Goal: Task Accomplishment & Management: Use online tool/utility

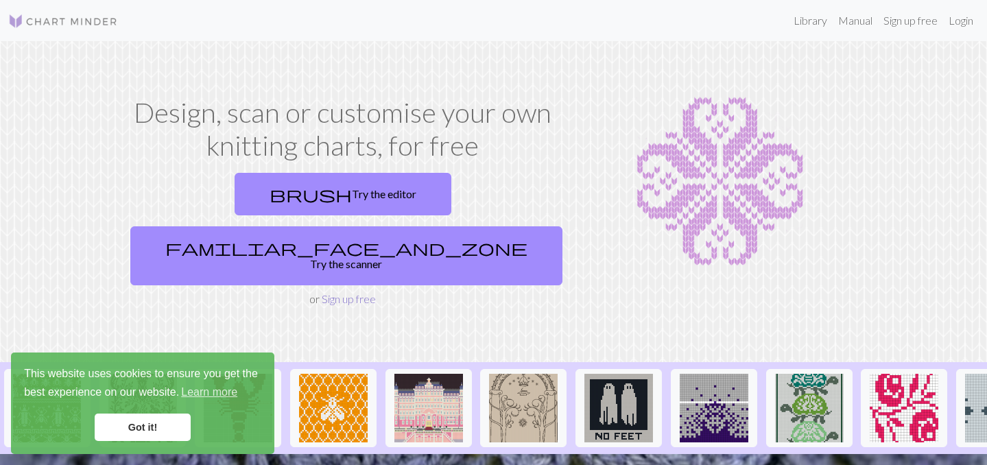
click at [343, 292] on link "Sign up free" at bounding box center [349, 298] width 54 height 13
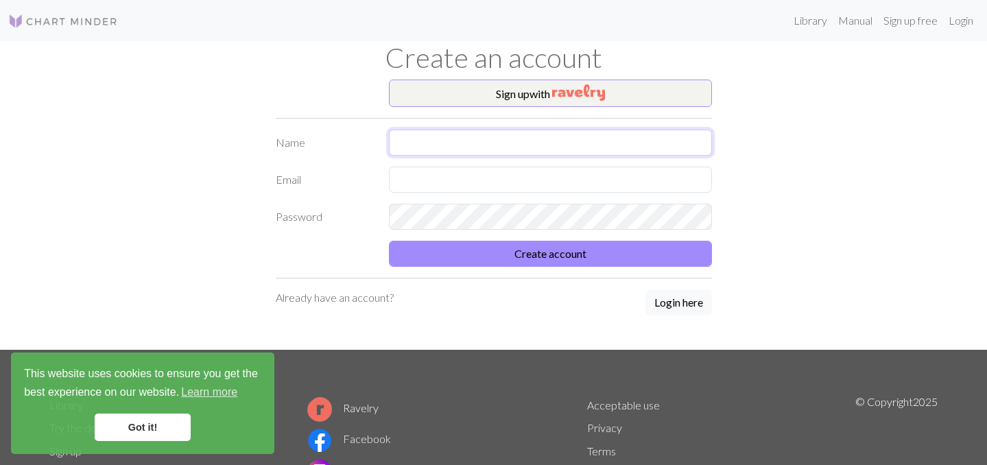
click at [472, 148] on input "text" at bounding box center [550, 143] width 323 height 26
type input "[PERSON_NAME]"
click at [479, 180] on input "text" at bounding box center [550, 180] width 323 height 26
type input "[EMAIL_ADDRESS][DOMAIN_NAME]"
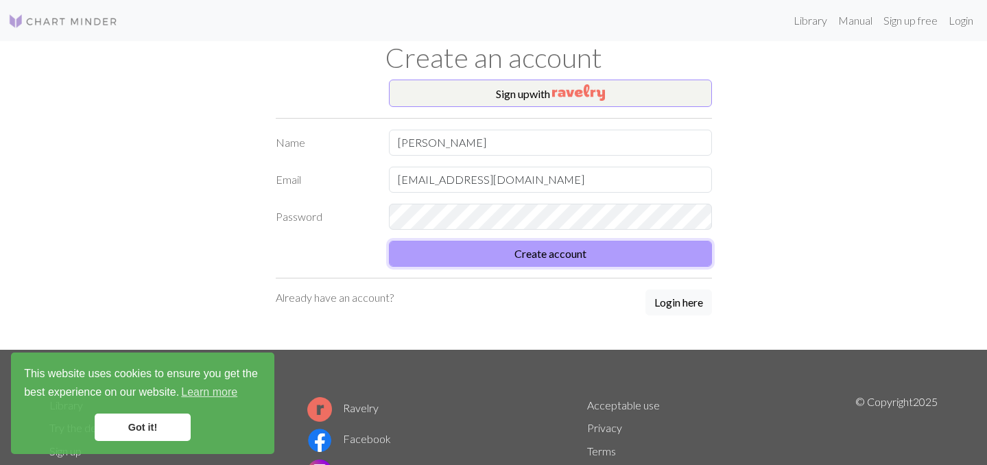
click at [500, 261] on button "Create account" at bounding box center [550, 254] width 323 height 26
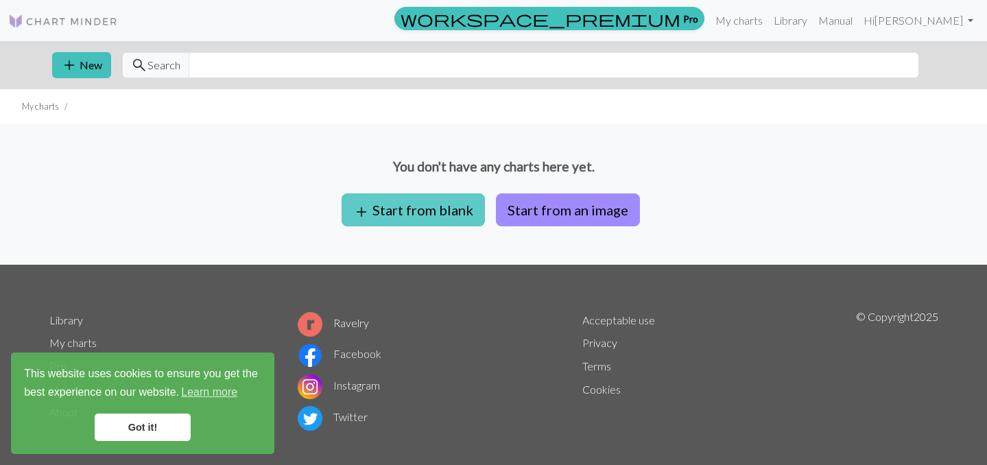
click at [445, 219] on button "add Start from blank" at bounding box center [413, 210] width 143 height 33
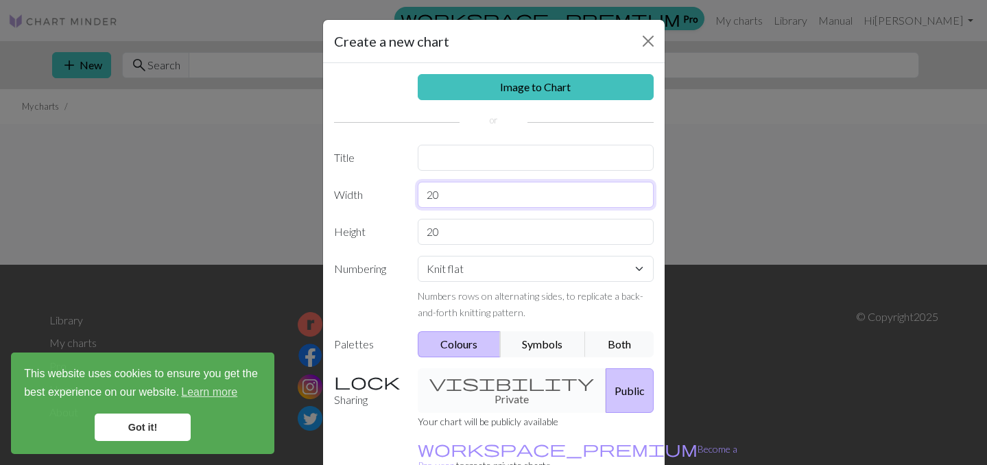
drag, startPoint x: 451, startPoint y: 198, endPoint x: 415, endPoint y: 191, distance: 36.2
click at [415, 191] on div "20" at bounding box center [536, 195] width 253 height 26
type input "60"
drag, startPoint x: 463, startPoint y: 231, endPoint x: 392, endPoint y: 230, distance: 70.7
click at [394, 230] on div "Height 20" at bounding box center [494, 232] width 336 height 26
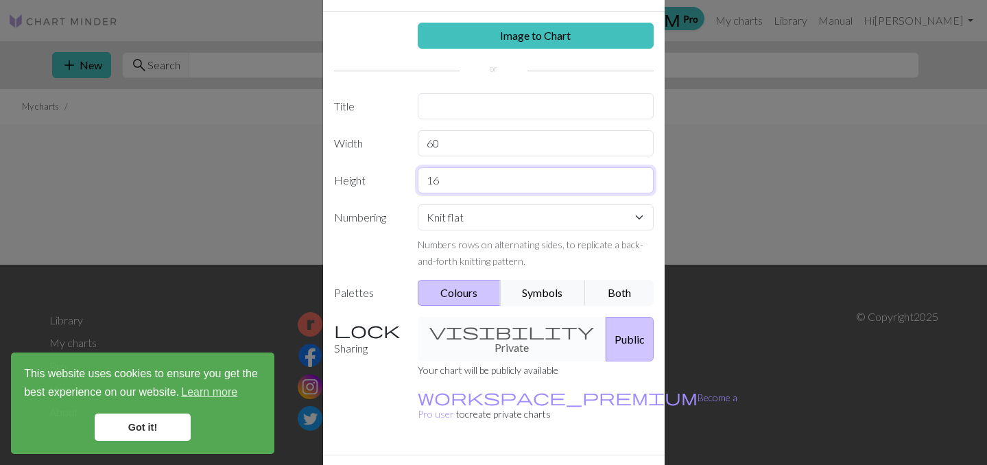
scroll to position [61, 0]
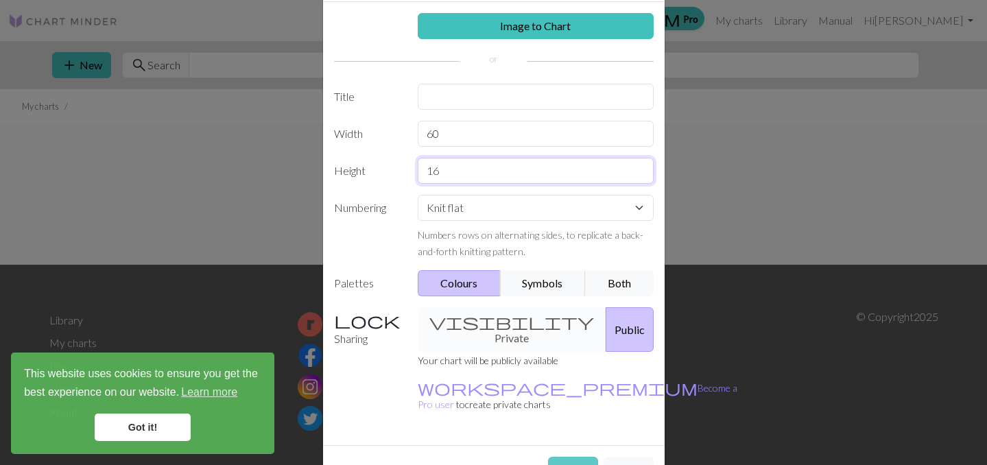
type input "16"
click at [574, 457] on button "Create" at bounding box center [573, 470] width 50 height 26
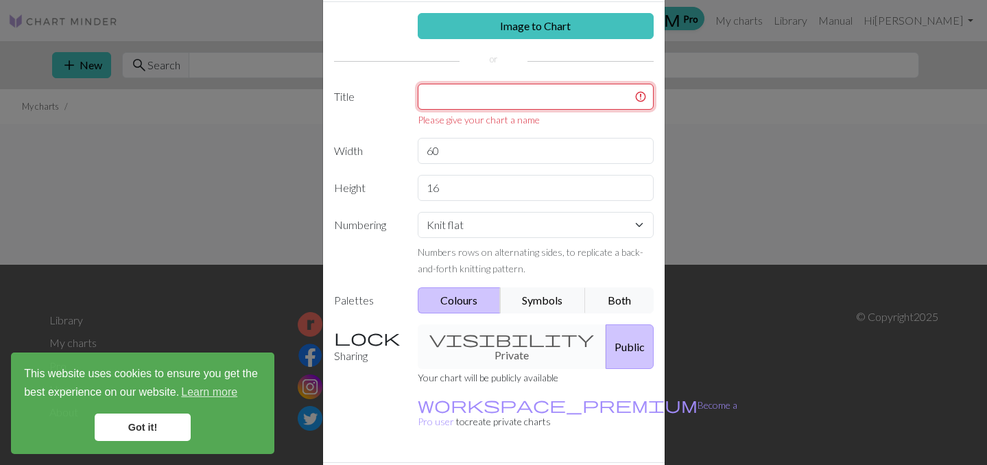
click at [456, 104] on input "text" at bounding box center [536, 97] width 236 height 26
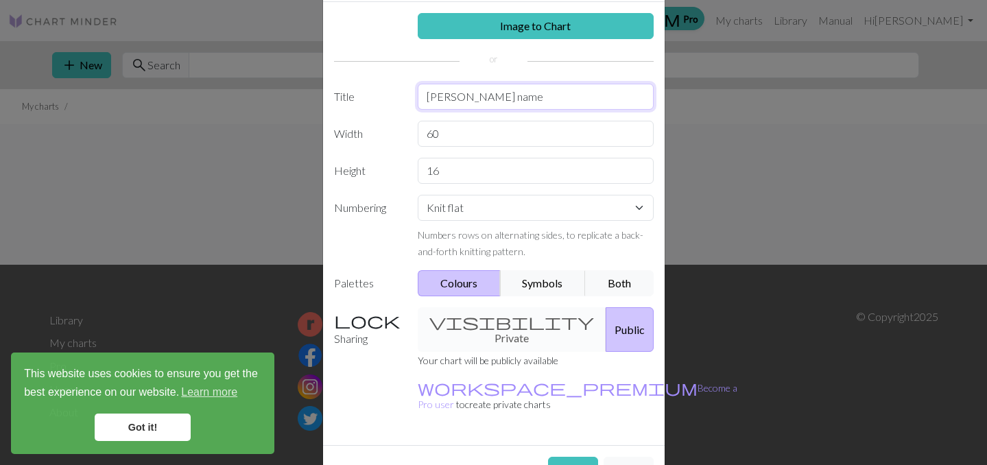
type input "[PERSON_NAME] name"
click at [566, 457] on button "Create" at bounding box center [573, 470] width 50 height 26
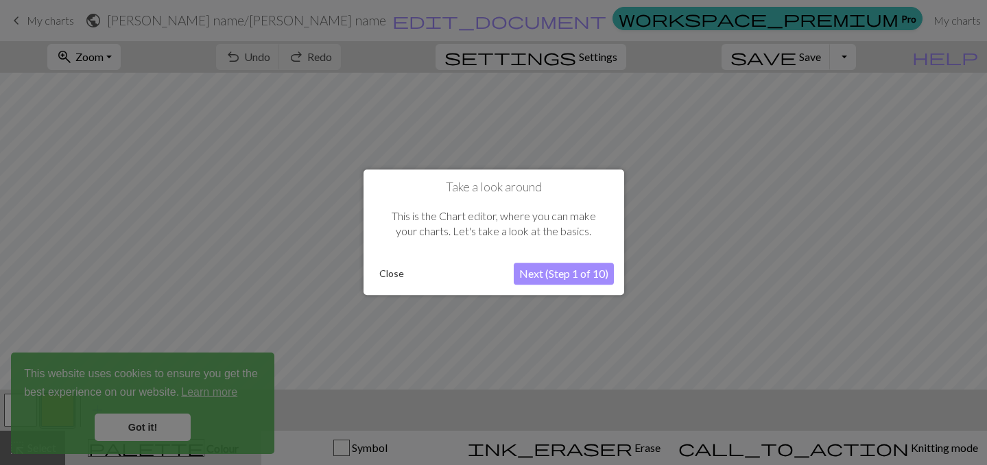
click at [553, 282] on button "Next (Step 1 of 10)" at bounding box center [564, 275] width 100 height 22
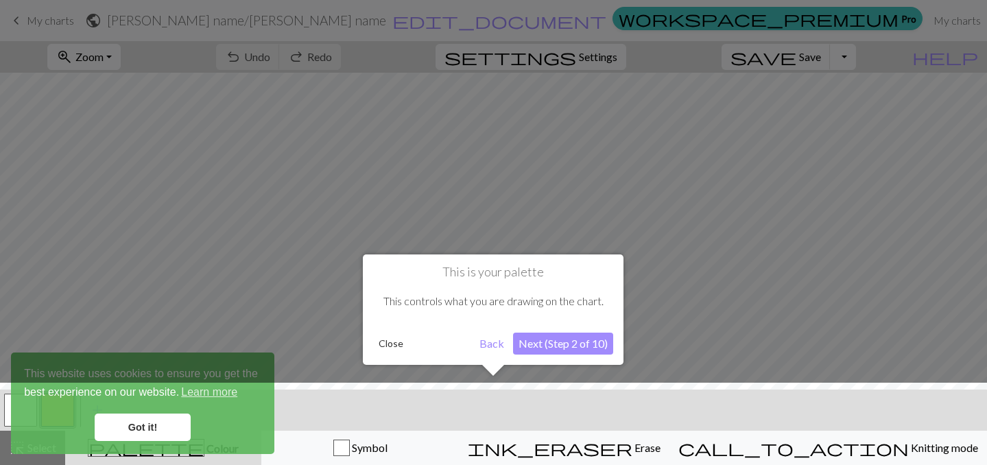
click at [519, 344] on button "Next (Step 2 of 10)" at bounding box center [563, 344] width 100 height 22
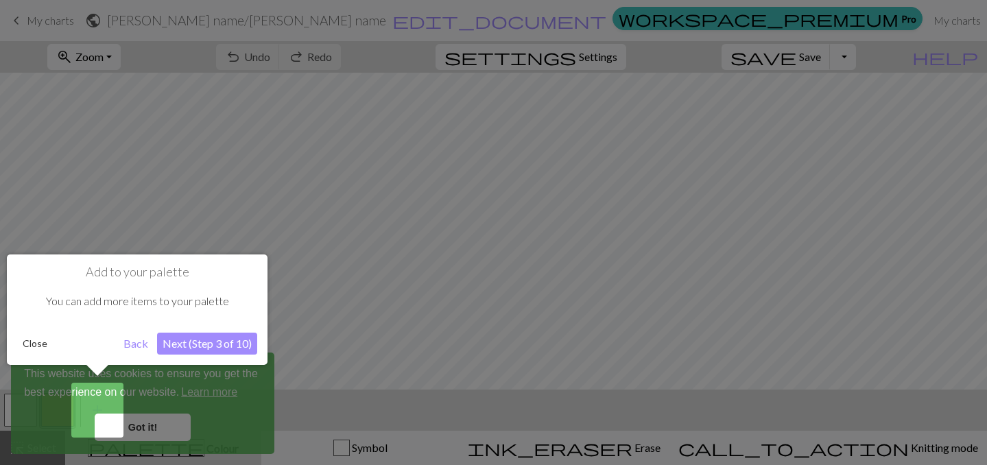
click at [188, 353] on button "Next (Step 3 of 10)" at bounding box center [207, 344] width 100 height 22
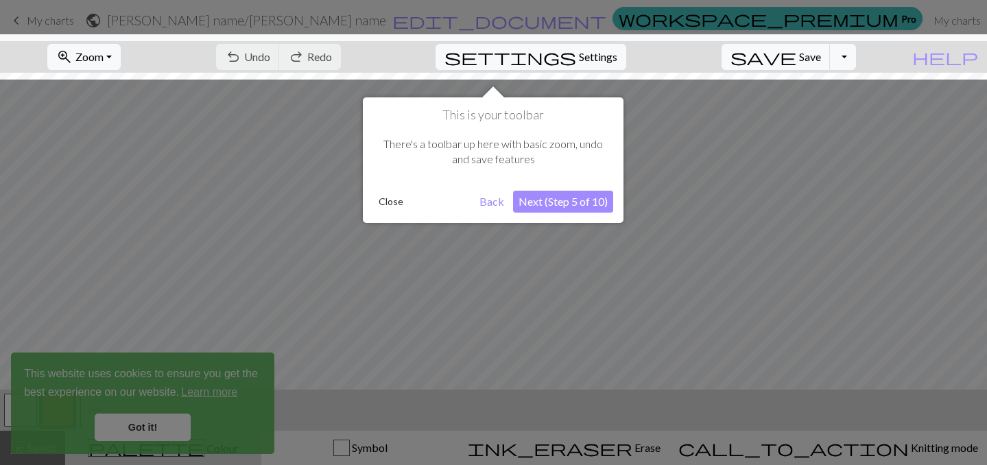
click at [578, 187] on div "This is your toolbar There's a toolbar up here with basic zoom, undo and save f…" at bounding box center [493, 160] width 261 height 126
click at [574, 194] on button "Next (Step 5 of 10)" at bounding box center [563, 202] width 100 height 22
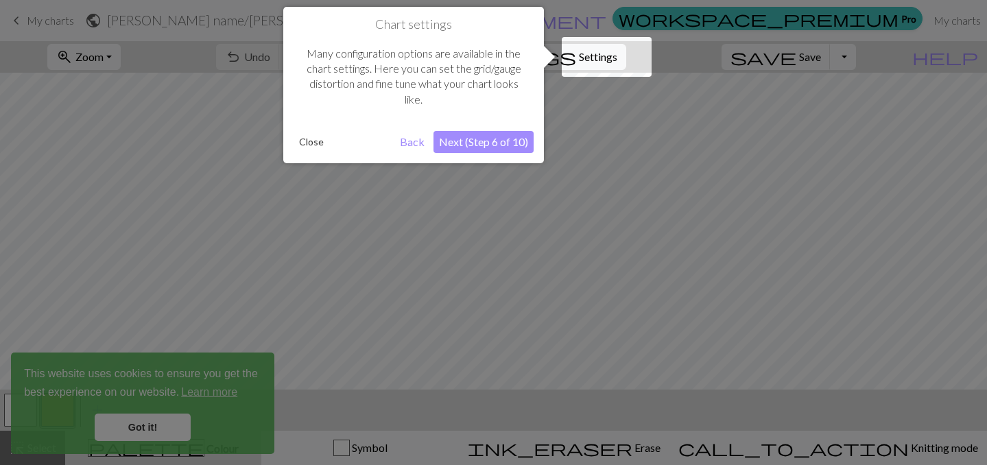
click at [480, 135] on button "Next (Step 6 of 10)" at bounding box center [484, 142] width 100 height 22
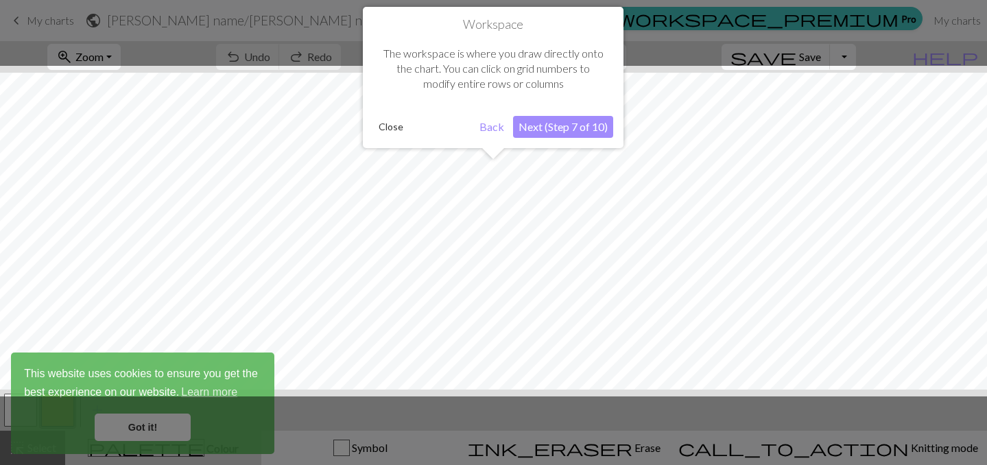
click at [480, 135] on button "Back" at bounding box center [492, 127] width 36 height 22
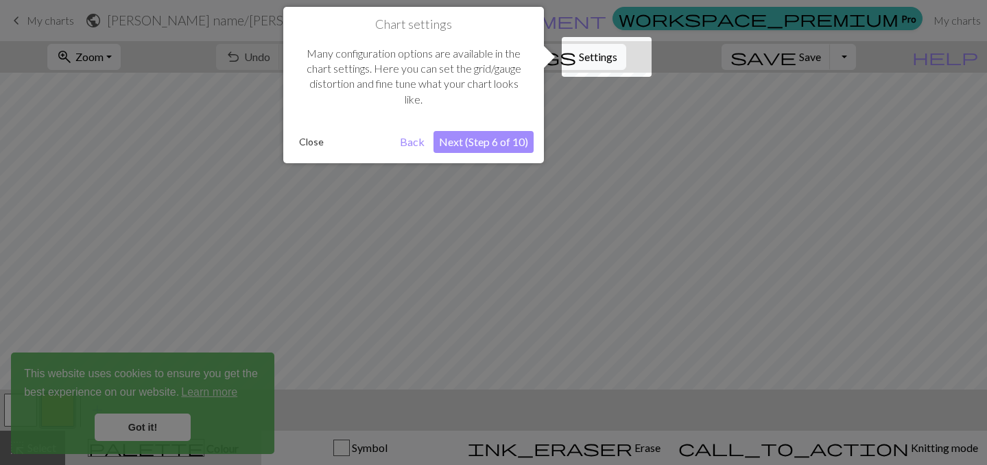
click at [480, 135] on button "Next (Step 6 of 10)" at bounding box center [484, 142] width 100 height 22
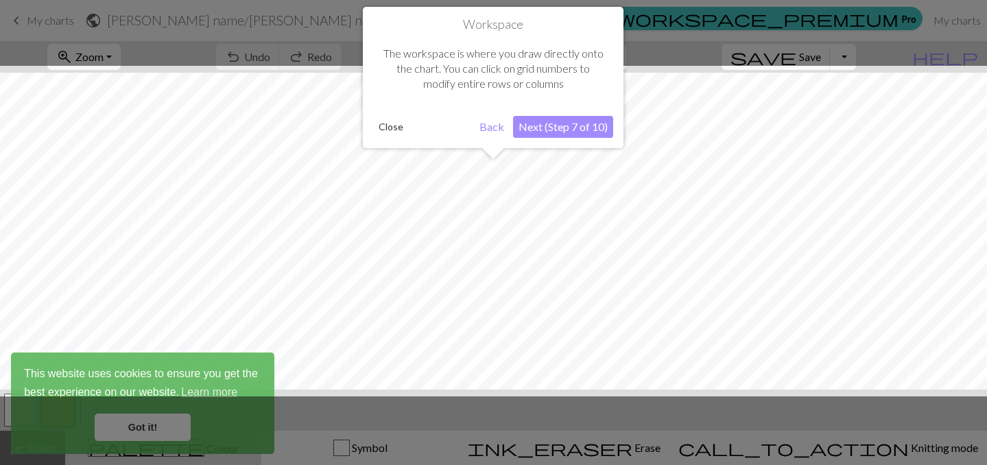
click at [562, 134] on button "Next (Step 7 of 10)" at bounding box center [563, 127] width 100 height 22
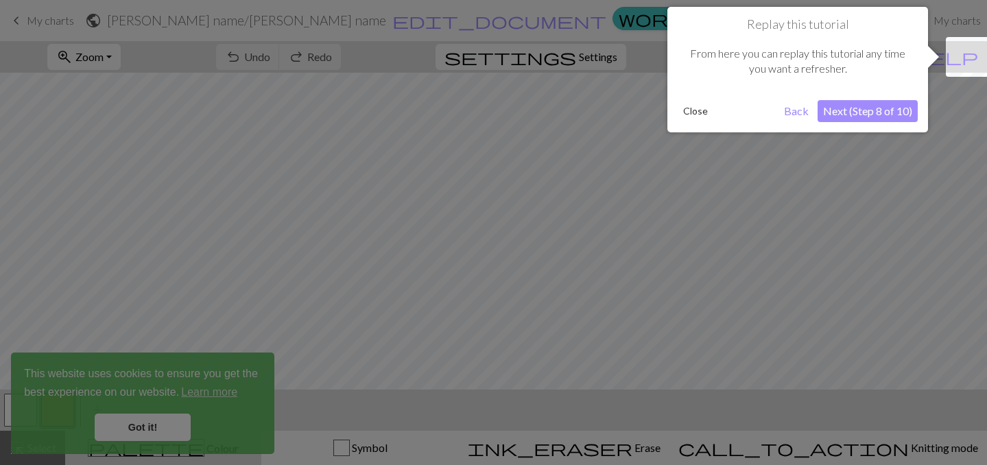
click at [845, 113] on button "Next (Step 8 of 10)" at bounding box center [868, 111] width 100 height 22
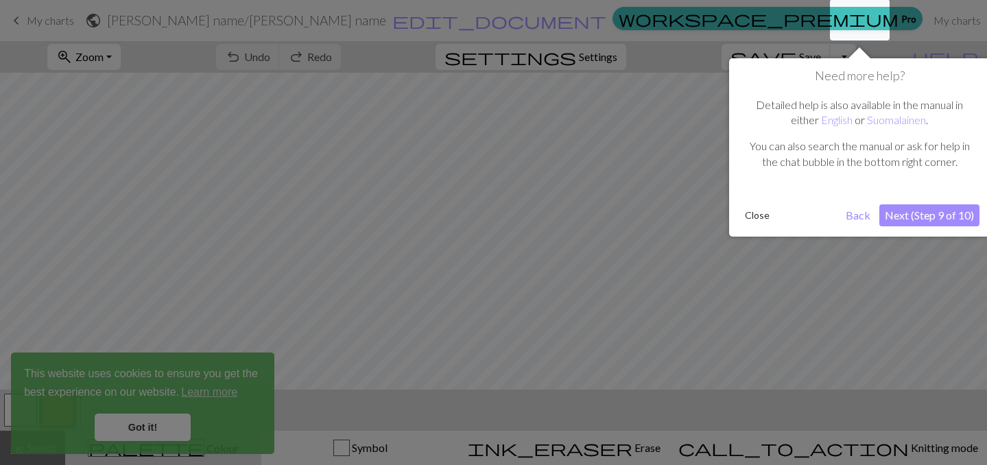
click at [845, 113] on link "English" at bounding box center [837, 119] width 32 height 13
click at [753, 214] on button "Close" at bounding box center [758, 215] width 36 height 21
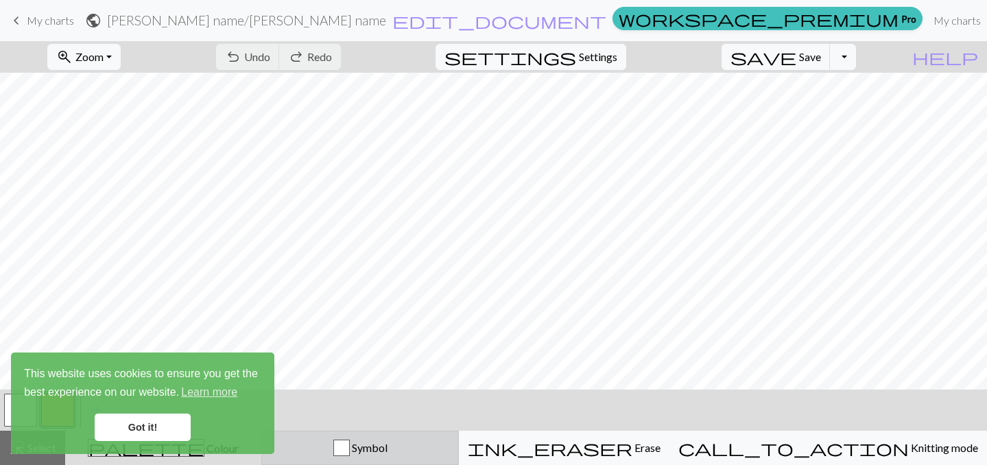
click at [350, 452] on div "button" at bounding box center [342, 448] width 16 height 16
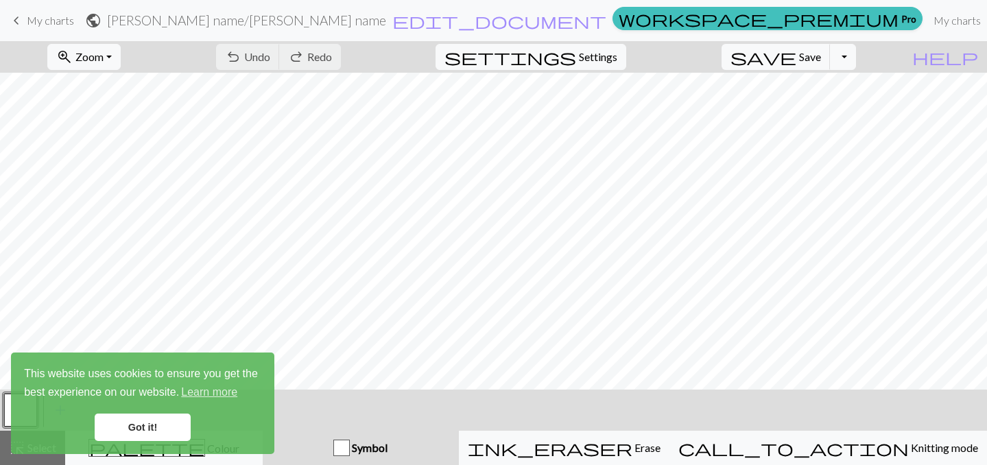
click at [168, 426] on link "Got it!" at bounding box center [143, 427] width 96 height 27
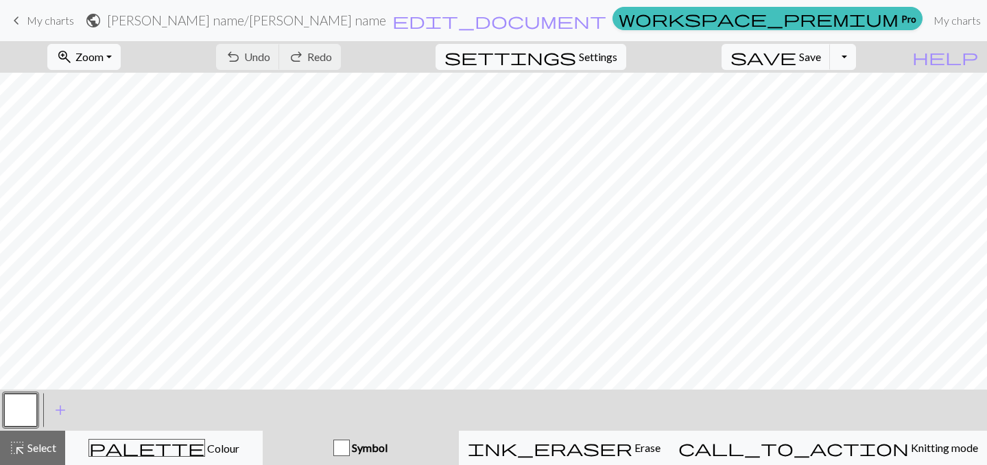
click at [350, 449] on div "button" at bounding box center [342, 448] width 16 height 16
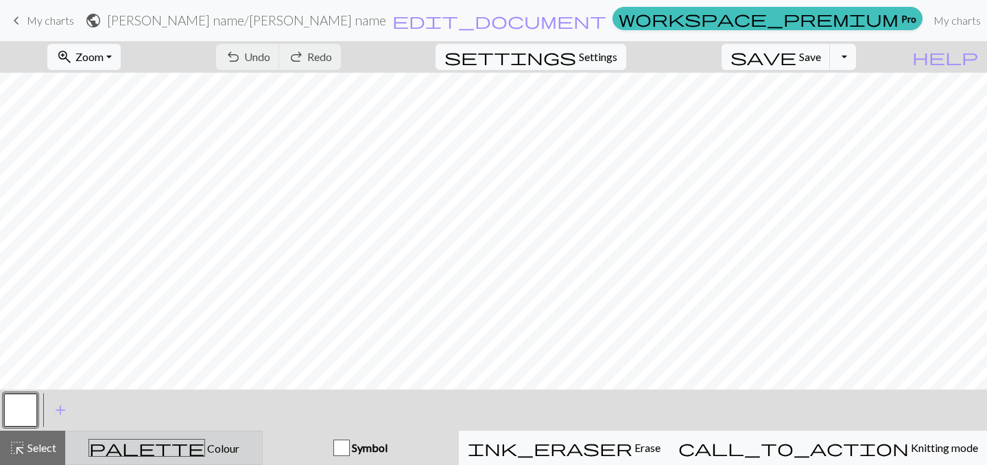
click at [251, 460] on button "palette Colour Colour" at bounding box center [164, 448] width 198 height 34
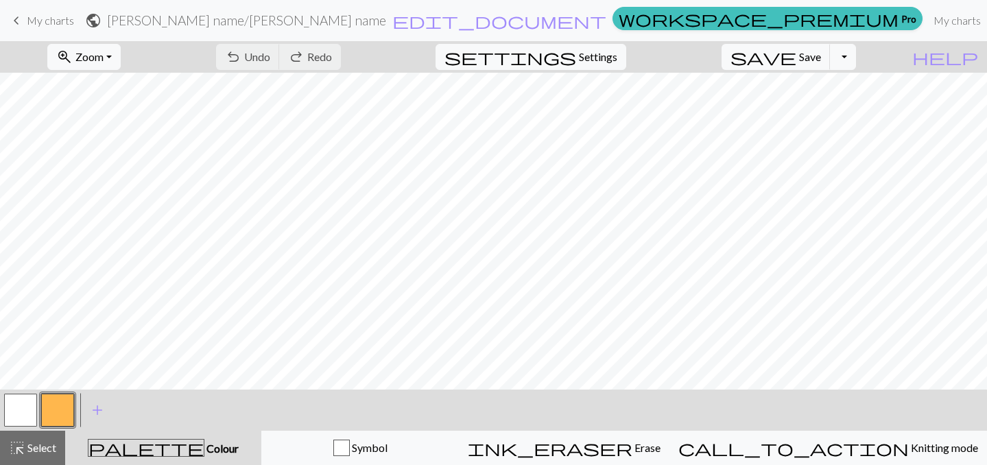
click at [67, 406] on button "button" at bounding box center [57, 410] width 33 height 33
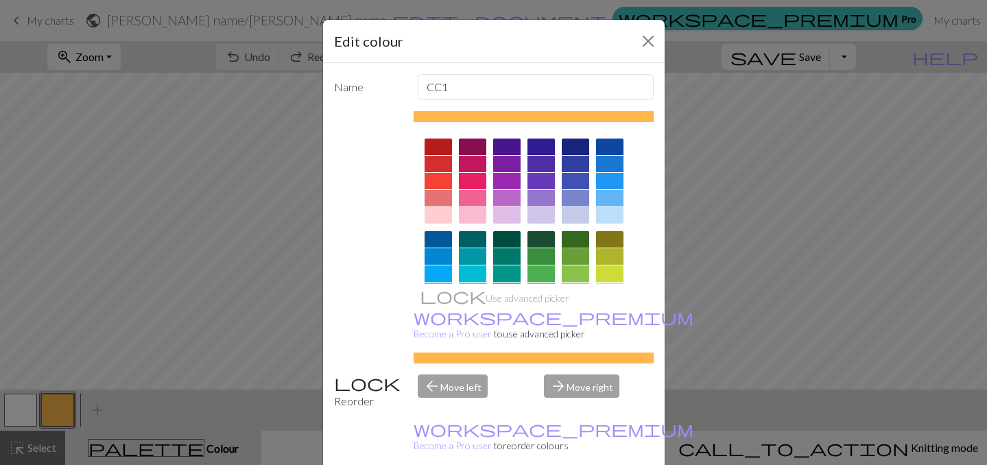
click at [572, 244] on div at bounding box center [575, 239] width 27 height 16
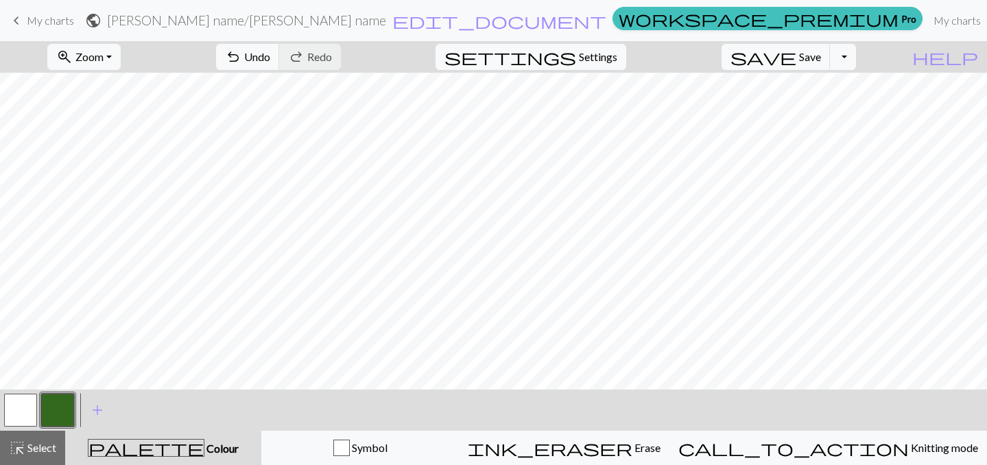
click at [12, 418] on button "button" at bounding box center [20, 410] width 33 height 33
click at [57, 413] on button "button" at bounding box center [57, 410] width 33 height 33
click at [25, 415] on button "button" at bounding box center [20, 410] width 33 height 33
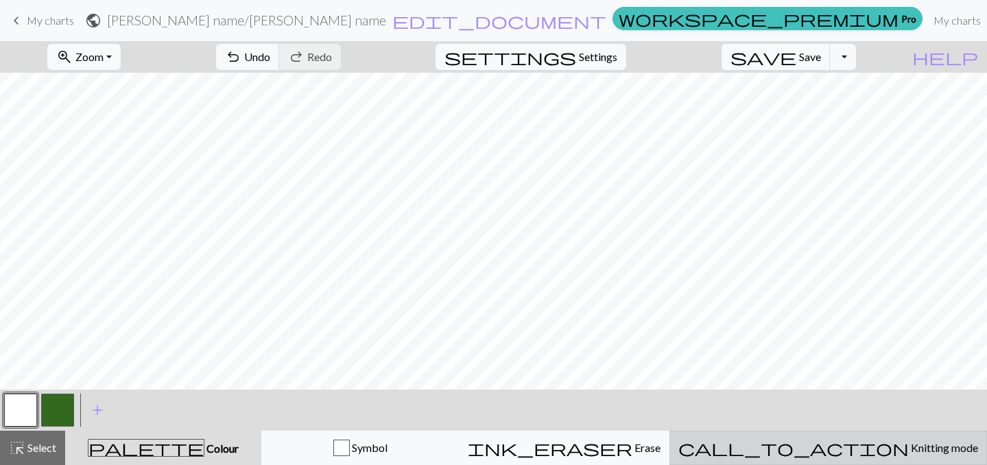
click at [831, 444] on span "call_to_action" at bounding box center [794, 448] width 231 height 19
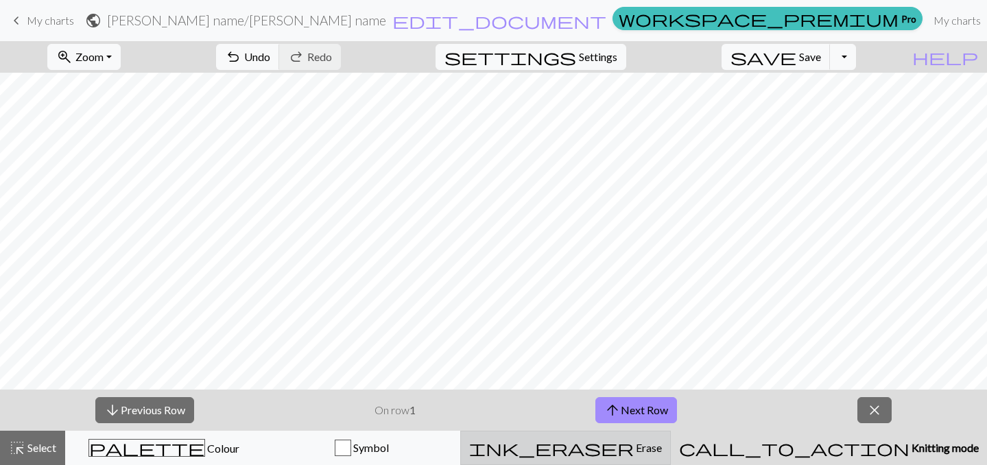
click at [662, 441] on div "ink_eraser Erase Erase" at bounding box center [565, 448] width 193 height 16
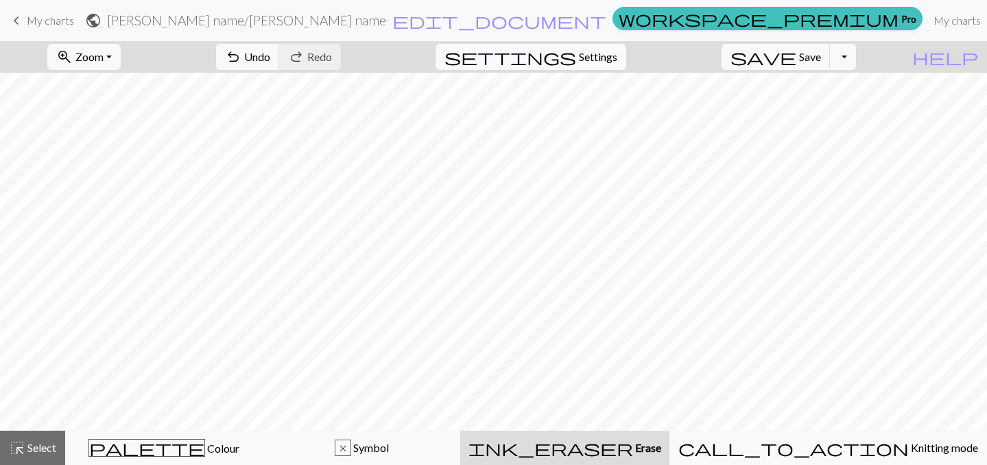
click at [607, 61] on span "Settings" at bounding box center [598, 57] width 38 height 16
select select "aran"
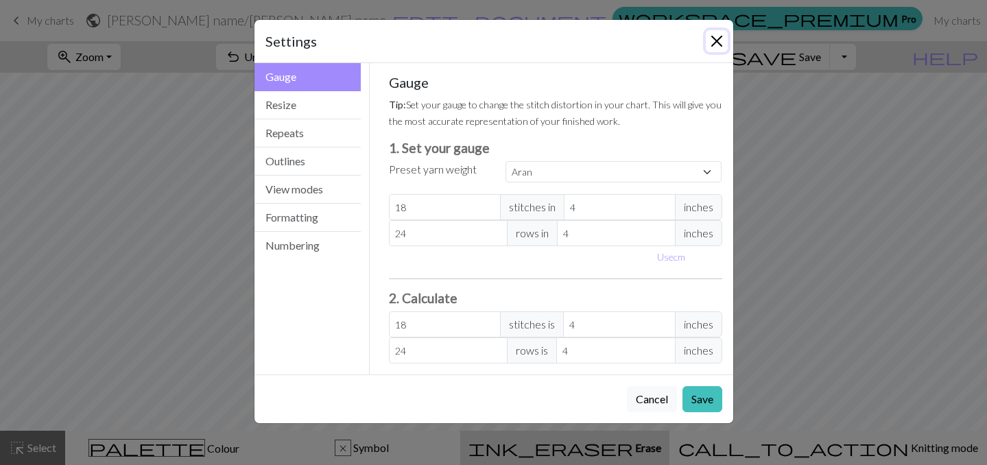
click at [712, 38] on button "Close" at bounding box center [717, 41] width 22 height 22
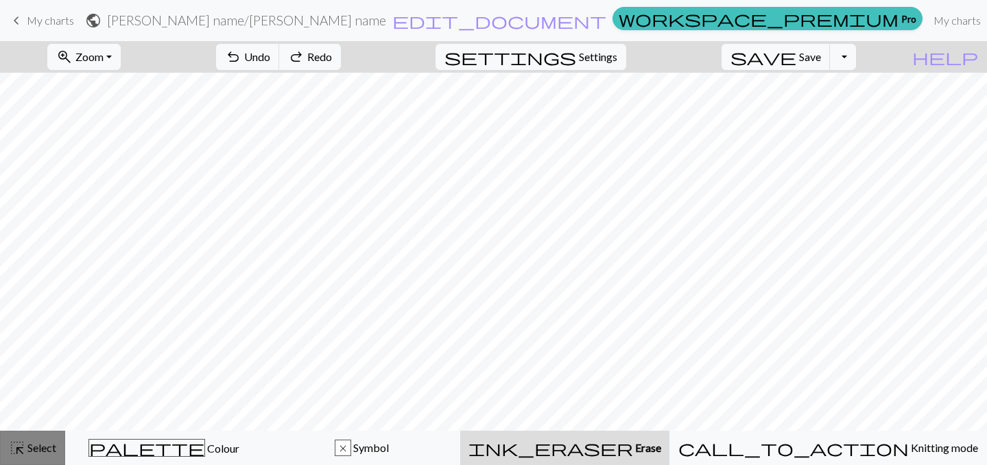
click at [38, 445] on span "Select" at bounding box center [40, 447] width 31 height 13
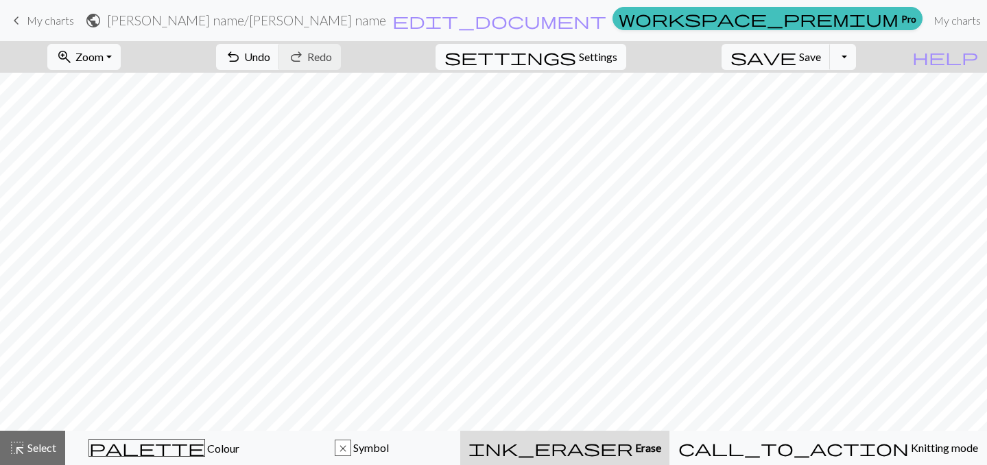
click at [627, 55] on button "settings Settings" at bounding box center [531, 57] width 191 height 26
select select "aran"
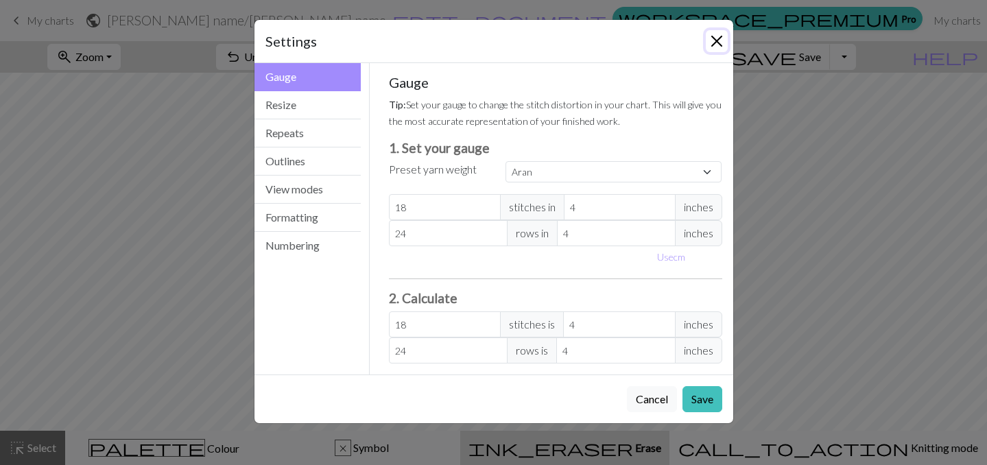
click at [718, 47] on button "Close" at bounding box center [717, 41] width 22 height 22
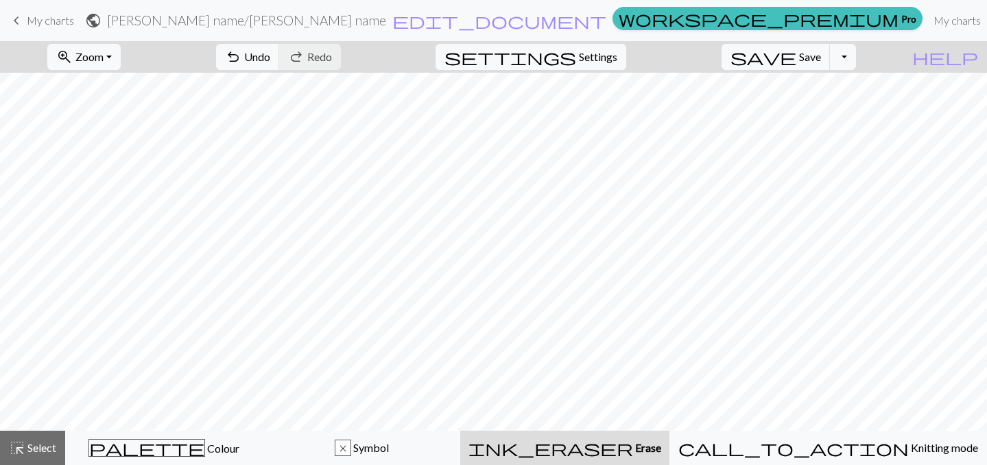
click at [47, 14] on span "My charts" at bounding box center [50, 20] width 47 height 13
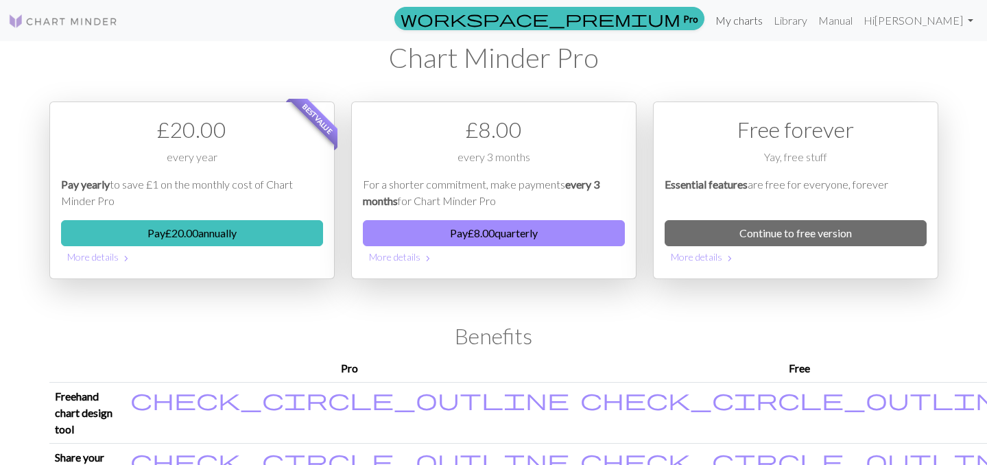
click at [769, 30] on link "My charts" at bounding box center [739, 20] width 58 height 27
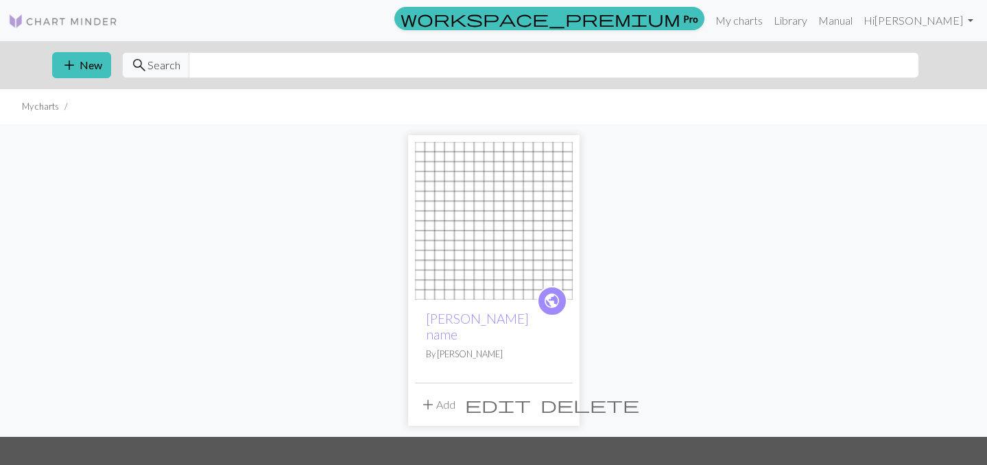
click at [531, 395] on span "edit" at bounding box center [498, 404] width 66 height 19
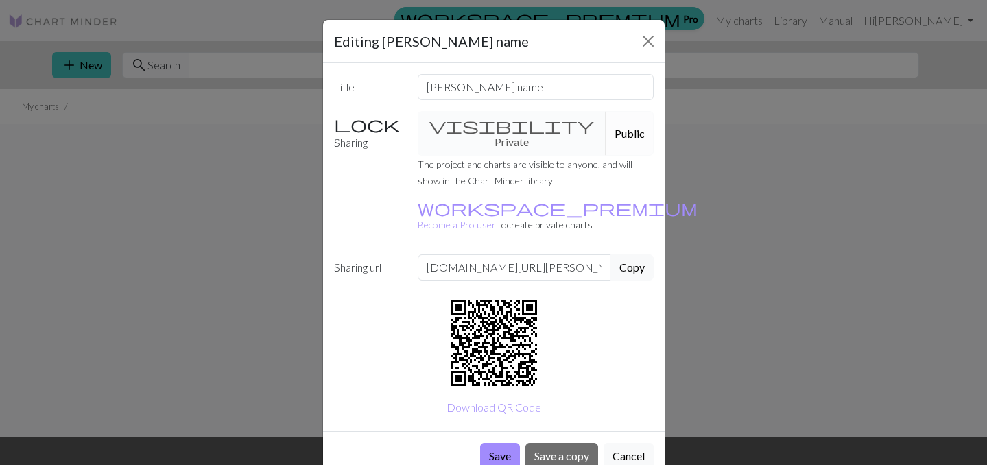
click at [608, 119] on button "Public" at bounding box center [630, 133] width 48 height 45
click at [649, 45] on button "Close" at bounding box center [649, 41] width 22 height 22
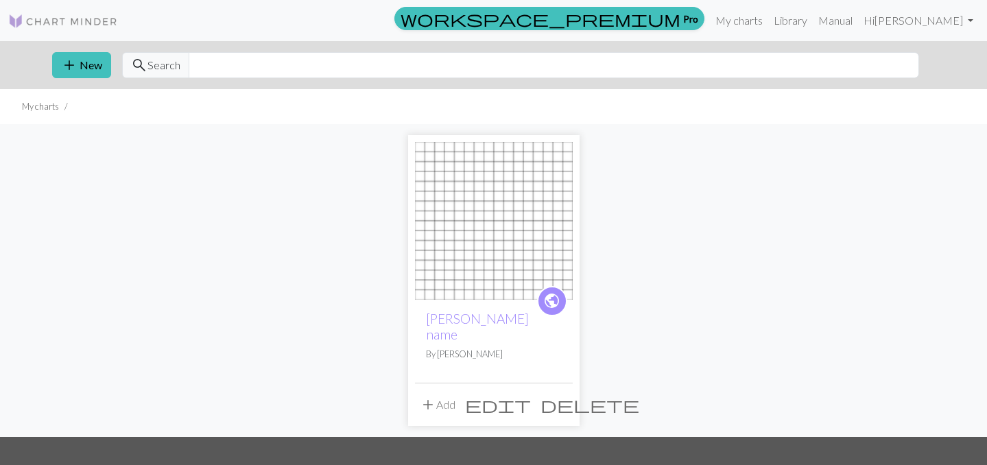
click at [530, 395] on span "edit" at bounding box center [498, 404] width 66 height 19
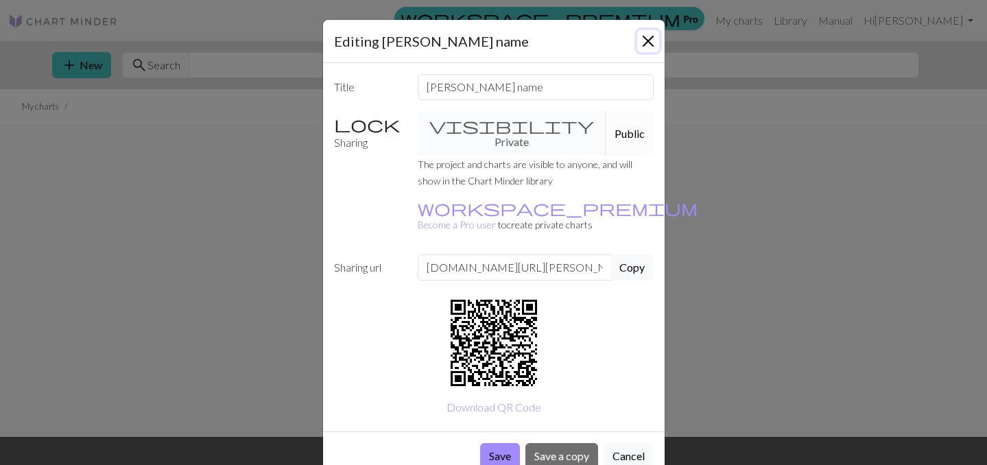
click at [651, 47] on button "Close" at bounding box center [649, 41] width 22 height 22
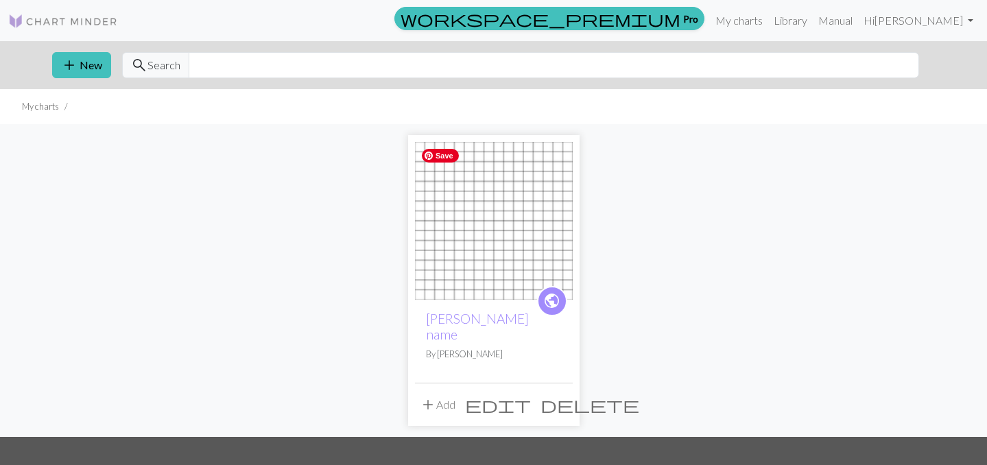
click at [502, 200] on img at bounding box center [494, 221] width 158 height 158
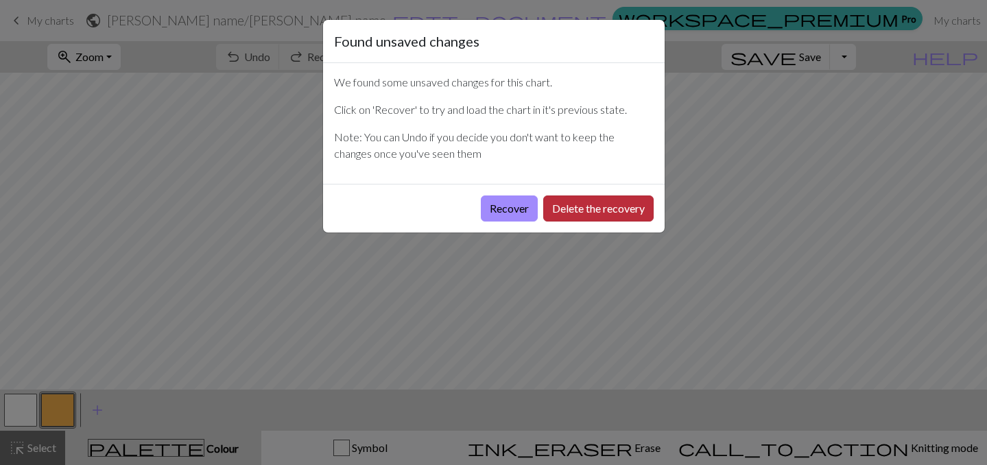
click at [570, 216] on button "Delete the recovery" at bounding box center [598, 209] width 110 height 26
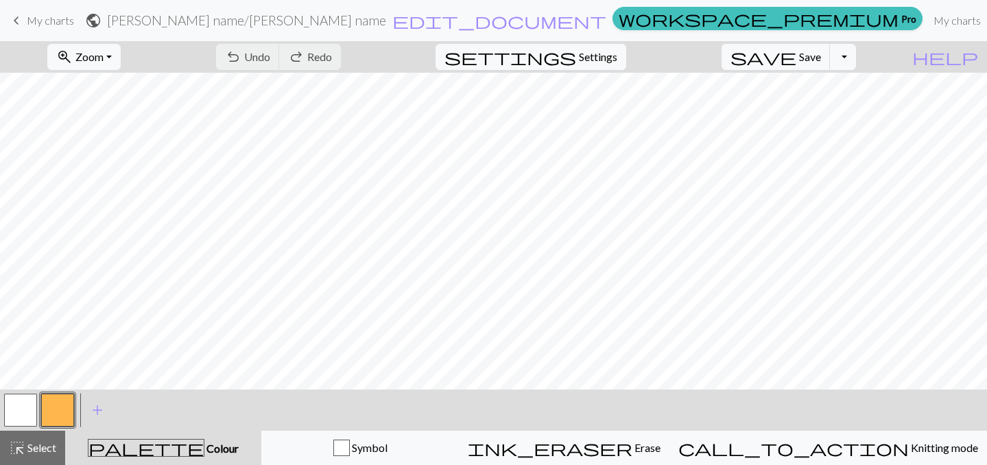
click at [46, 413] on button "button" at bounding box center [57, 410] width 33 height 33
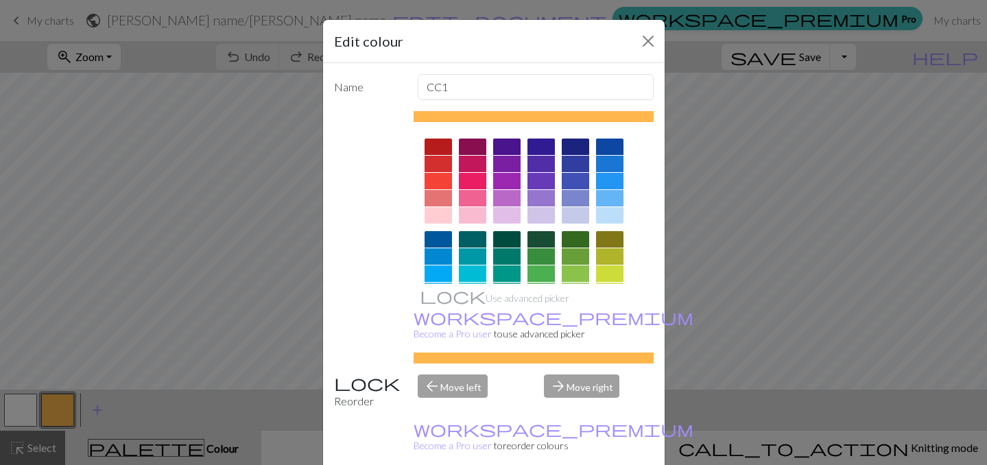
click at [568, 242] on div at bounding box center [575, 239] width 27 height 16
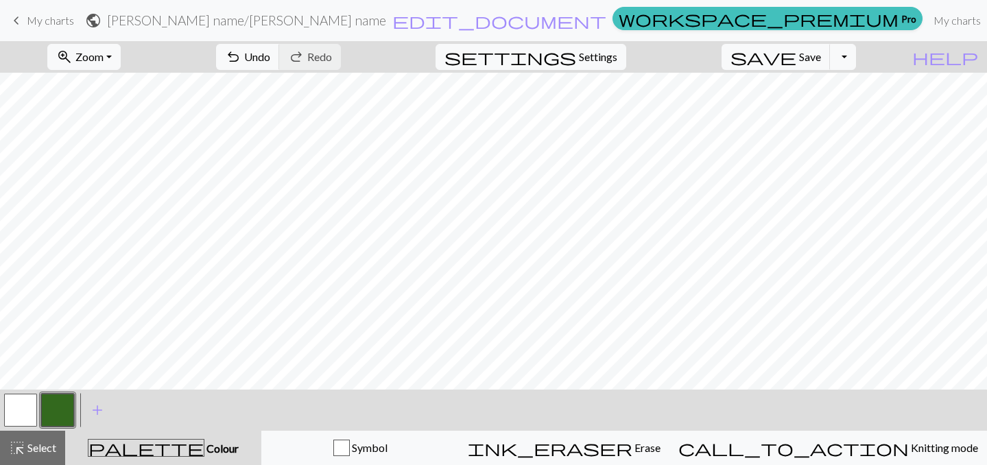
click at [18, 414] on button "button" at bounding box center [20, 410] width 33 height 33
click at [56, 415] on button "button" at bounding box center [57, 410] width 33 height 33
click at [12, 410] on button "button" at bounding box center [20, 410] width 33 height 33
click at [26, 402] on button "button" at bounding box center [20, 410] width 33 height 33
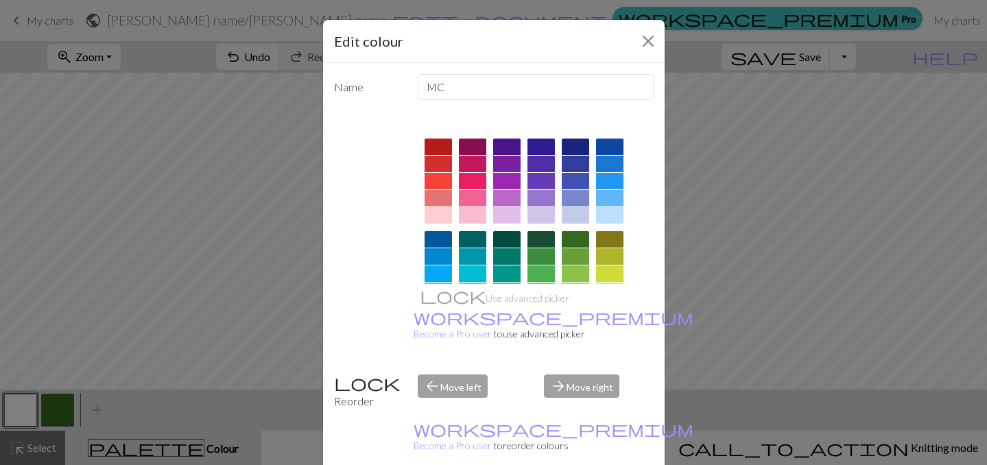
click at [640, 54] on div "Edit colour" at bounding box center [494, 41] width 342 height 43
click at [653, 34] on button "Close" at bounding box center [649, 41] width 22 height 22
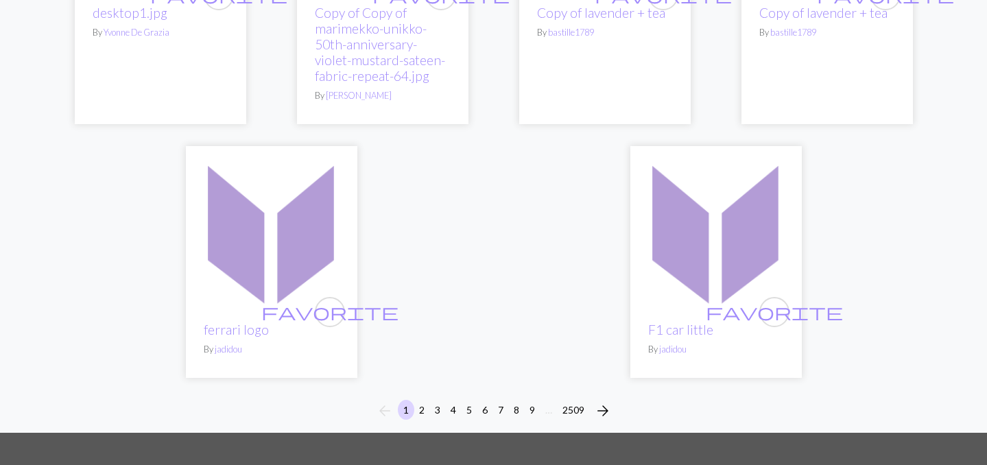
scroll to position [3545, 0]
click at [423, 413] on button "2" at bounding box center [422, 409] width 16 height 20
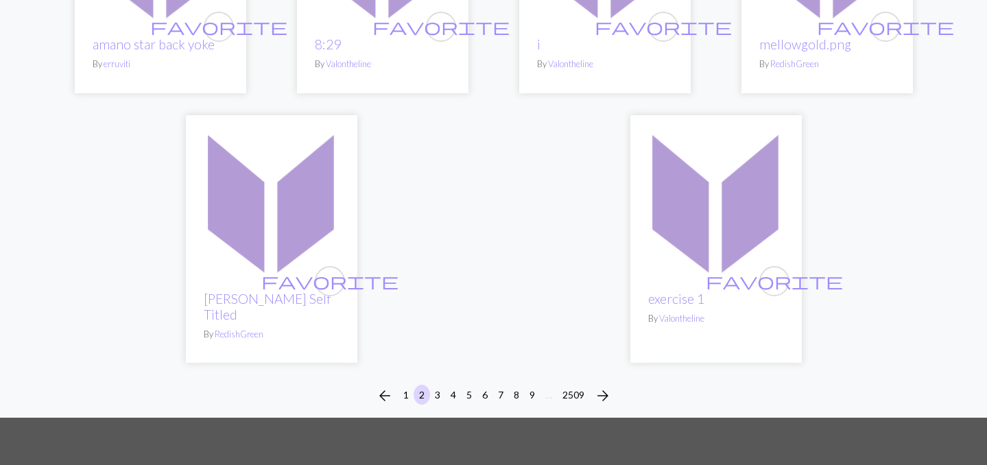
scroll to position [3507, 0]
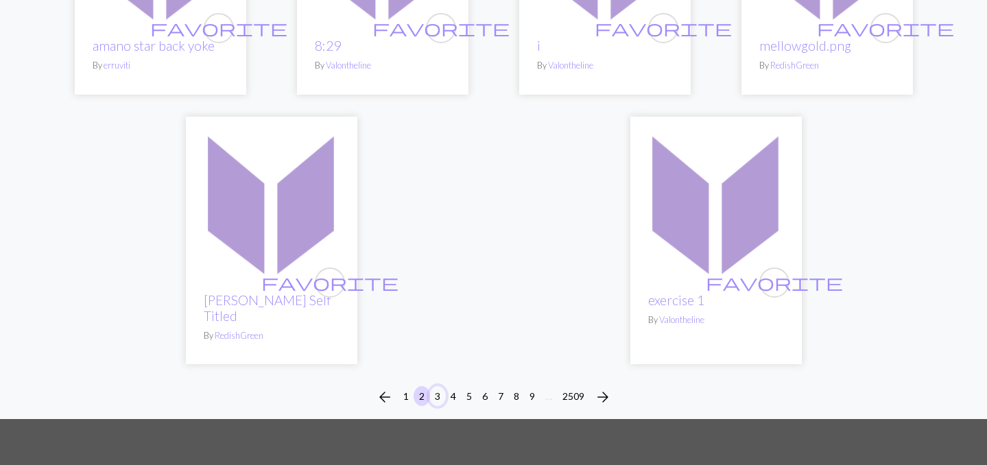
click at [432, 386] on button "3" at bounding box center [438, 396] width 16 height 20
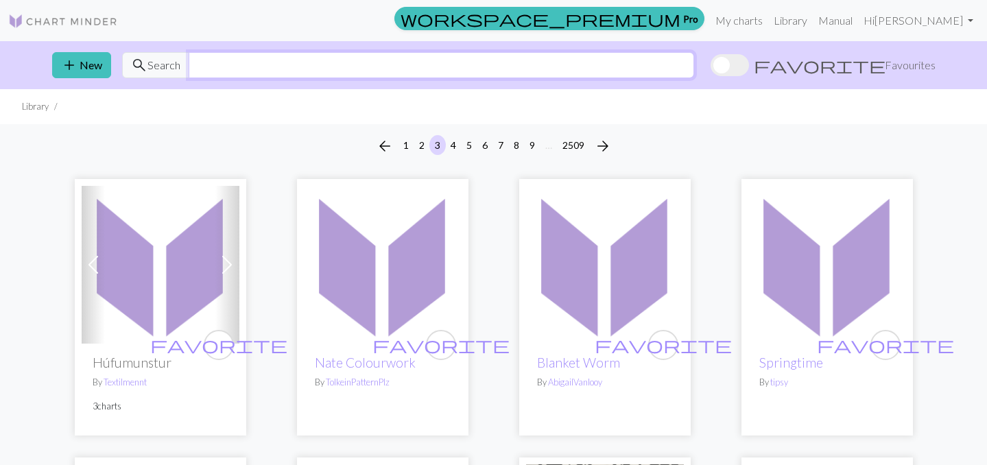
click at [438, 67] on input "text" at bounding box center [442, 65] width 506 height 26
type input "letters"
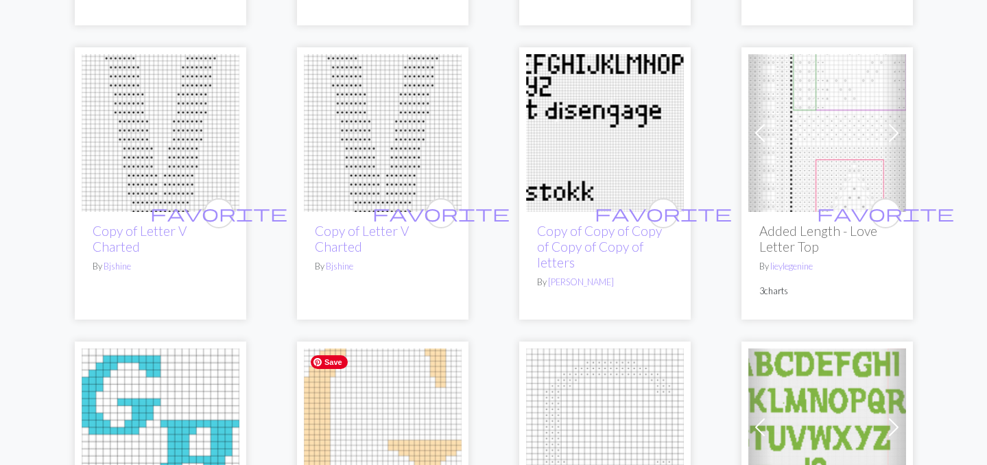
scroll to position [1493, 0]
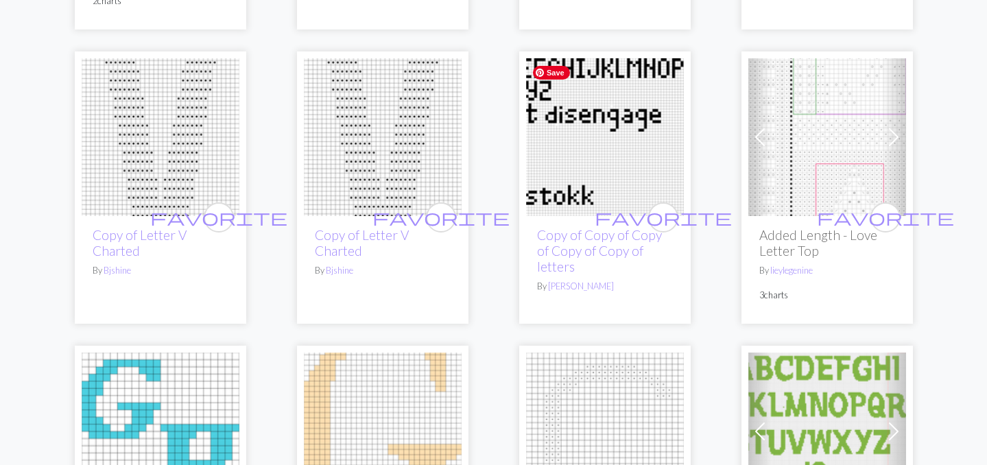
click at [559, 163] on img at bounding box center [605, 137] width 158 height 158
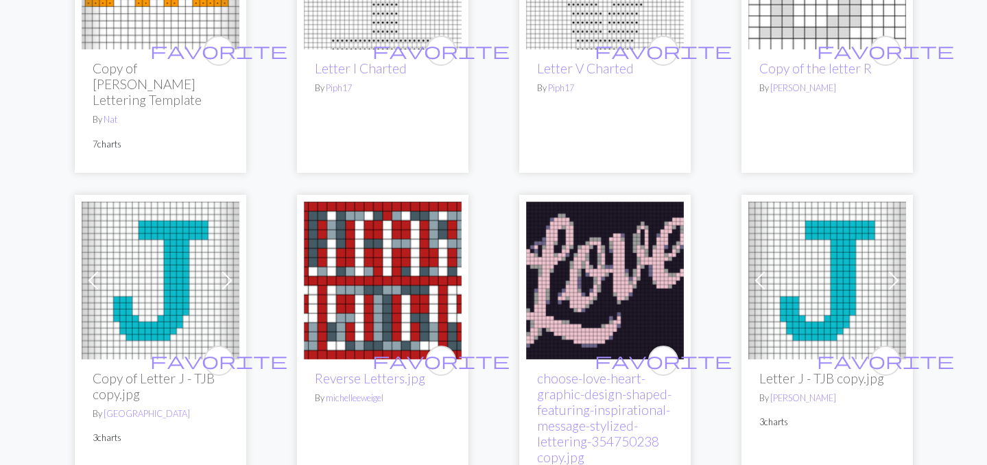
scroll to position [4152, 0]
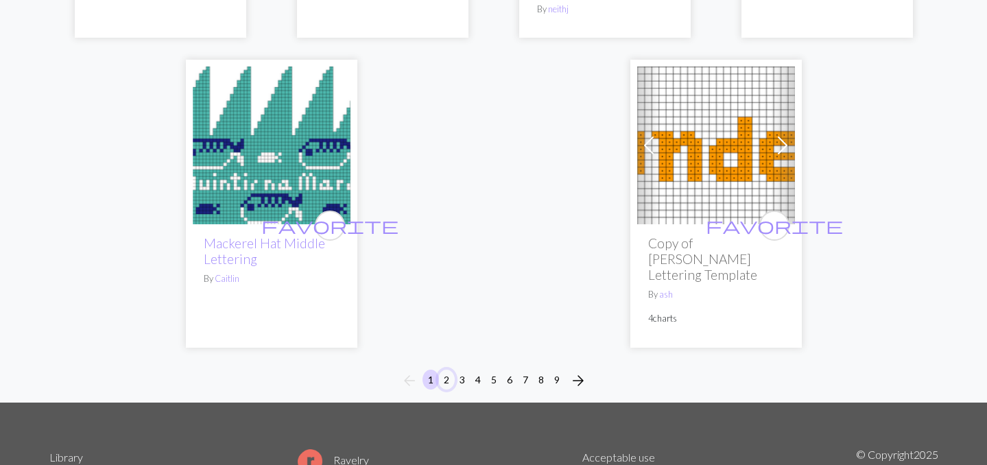
click at [446, 370] on button "2" at bounding box center [447, 380] width 16 height 20
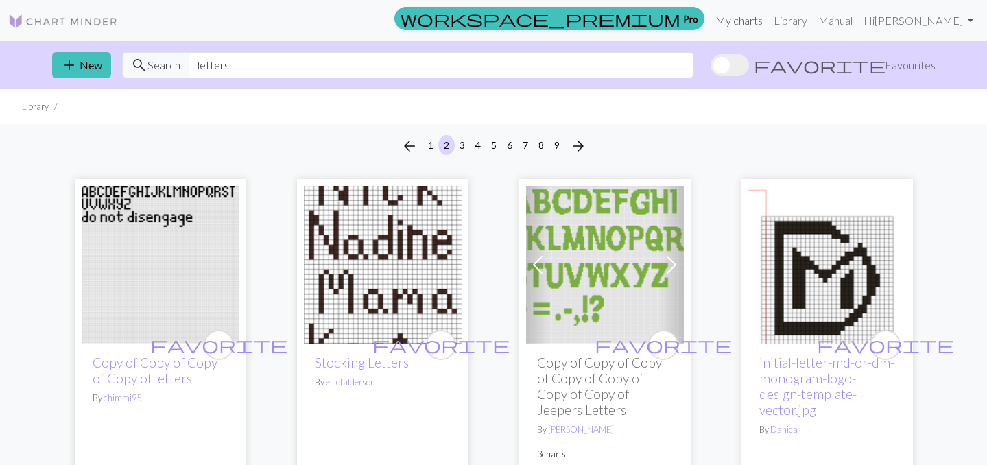
click at [768, 19] on link "My charts" at bounding box center [739, 20] width 58 height 27
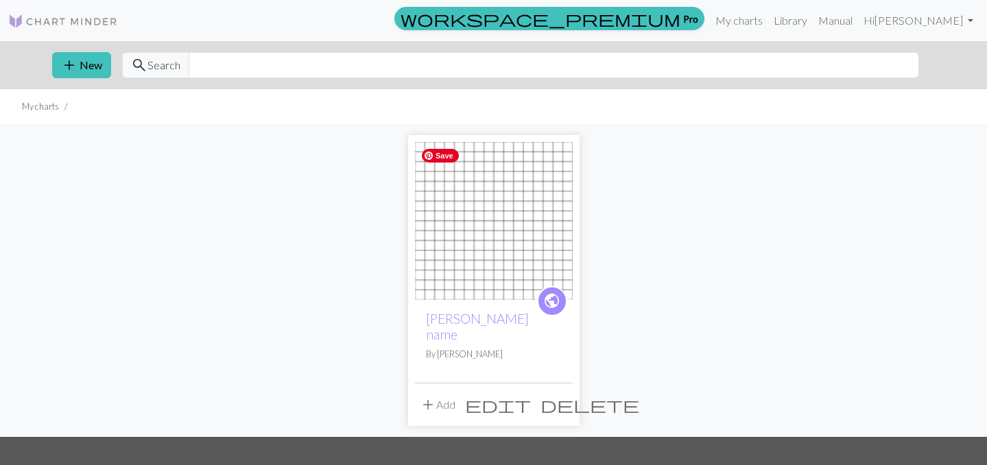
click at [444, 263] on img at bounding box center [494, 221] width 158 height 158
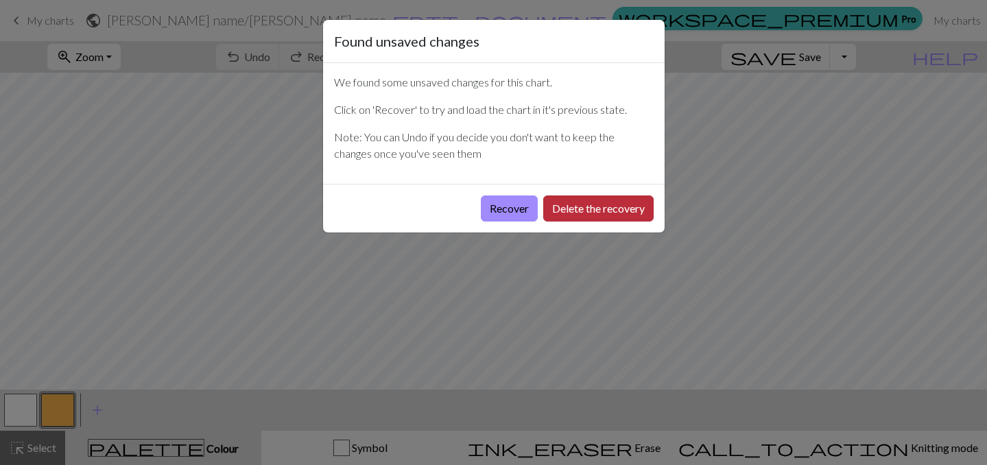
click at [554, 215] on button "Delete the recovery" at bounding box center [598, 209] width 110 height 26
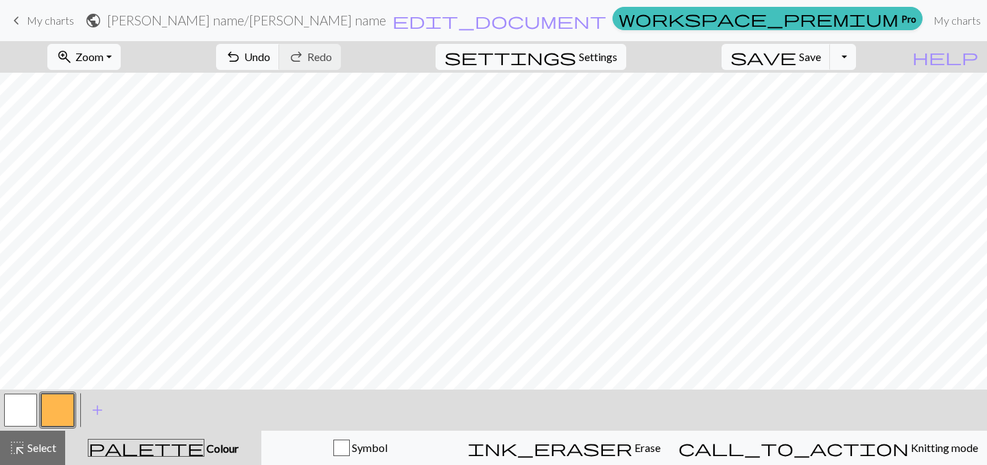
click at [21, 414] on button "button" at bounding box center [20, 410] width 33 height 33
click at [49, 417] on button "button" at bounding box center [57, 410] width 33 height 33
click at [26, 413] on button "button" at bounding box center [20, 410] width 33 height 33
click at [59, 402] on button "button" at bounding box center [57, 410] width 33 height 33
click at [21, 410] on button "button" at bounding box center [20, 410] width 33 height 33
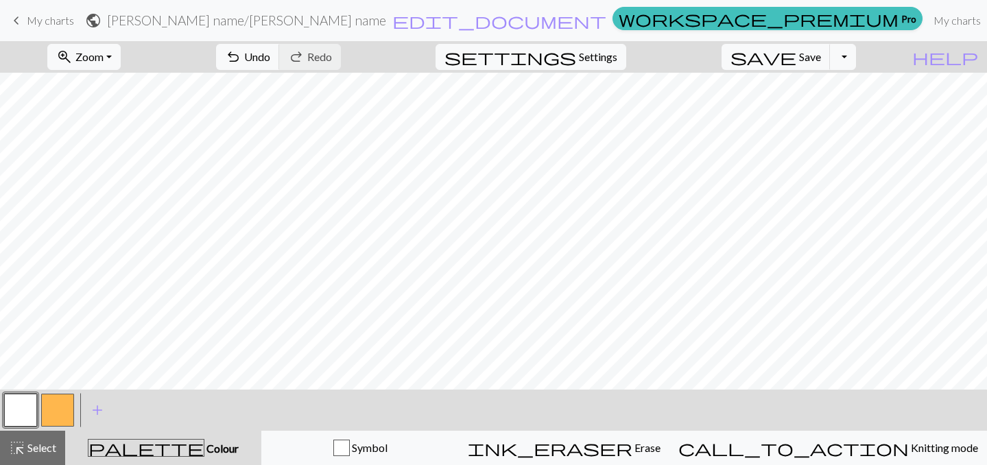
click at [43, 405] on button "button" at bounding box center [57, 410] width 33 height 33
click at [18, 410] on button "button" at bounding box center [20, 410] width 33 height 33
click at [56, 413] on button "button" at bounding box center [57, 410] width 33 height 33
click at [25, 408] on button "button" at bounding box center [20, 410] width 33 height 33
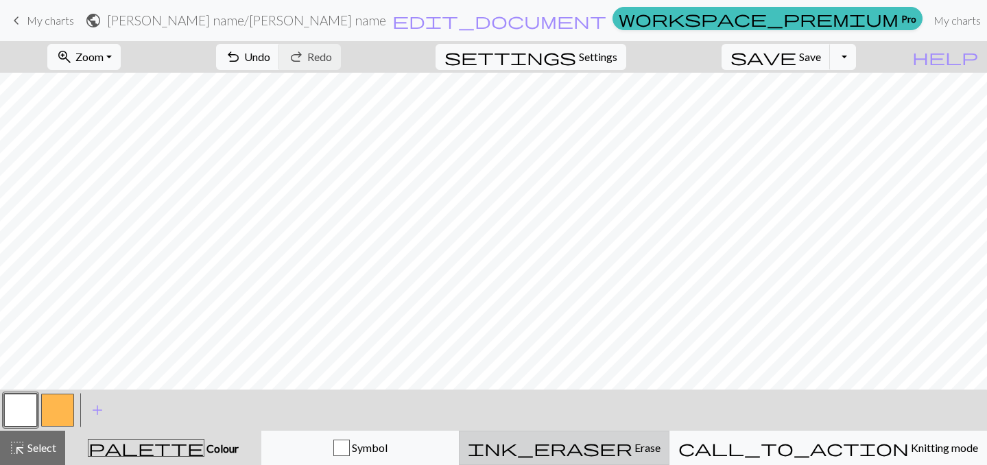
click at [627, 445] on span "ink_eraser" at bounding box center [550, 448] width 165 height 19
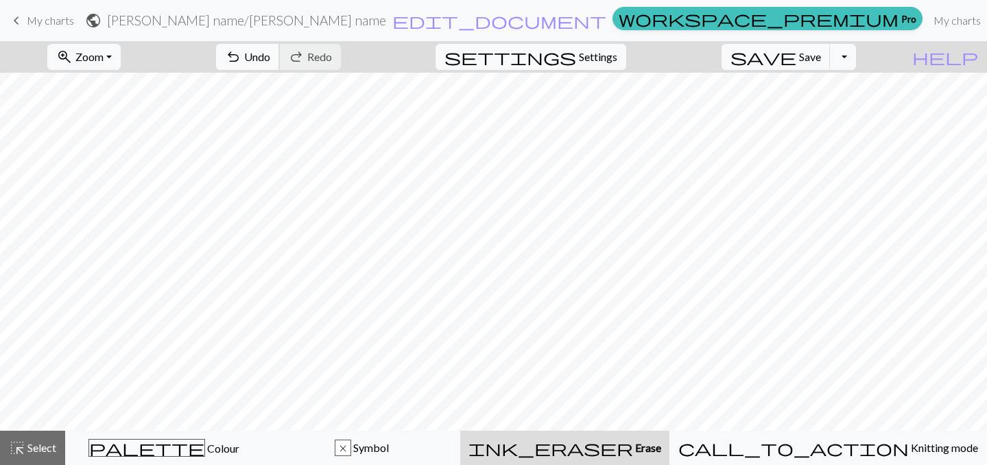
click at [270, 53] on span "Undo" at bounding box center [257, 56] width 26 height 13
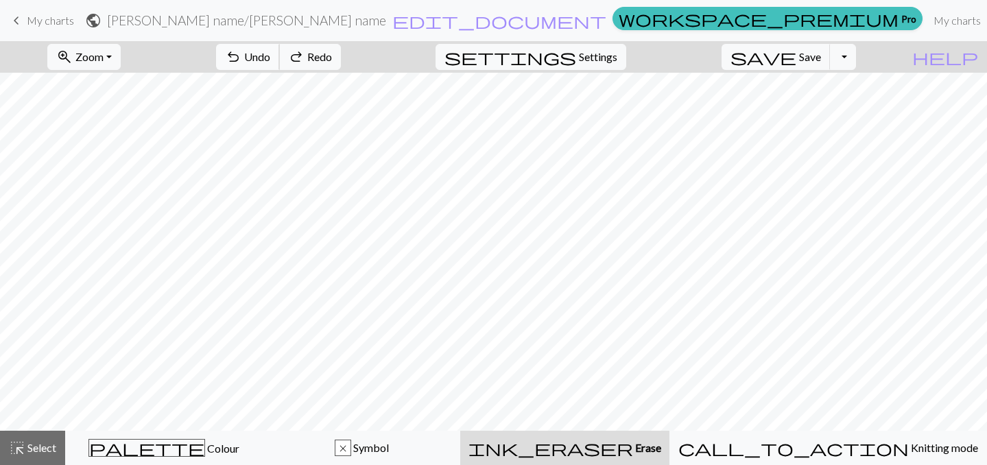
click at [270, 53] on span "Undo" at bounding box center [257, 56] width 26 height 13
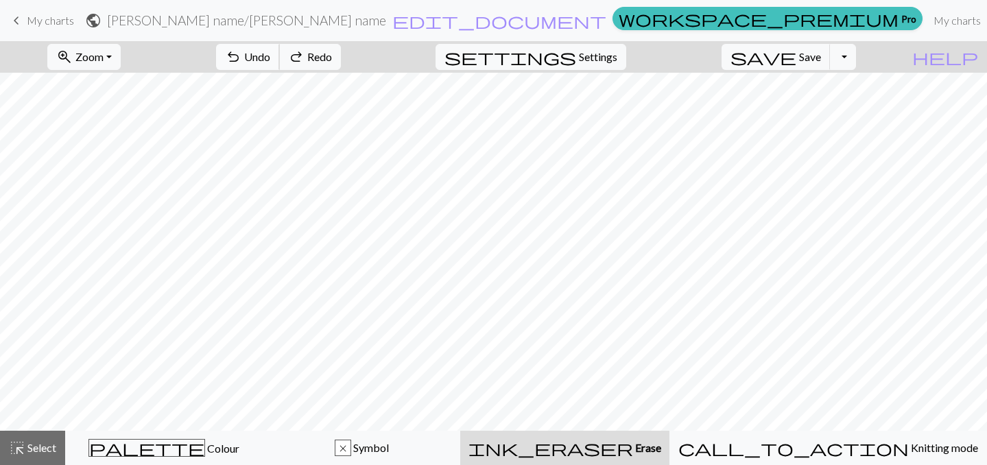
click at [270, 53] on span "Undo" at bounding box center [257, 56] width 26 height 13
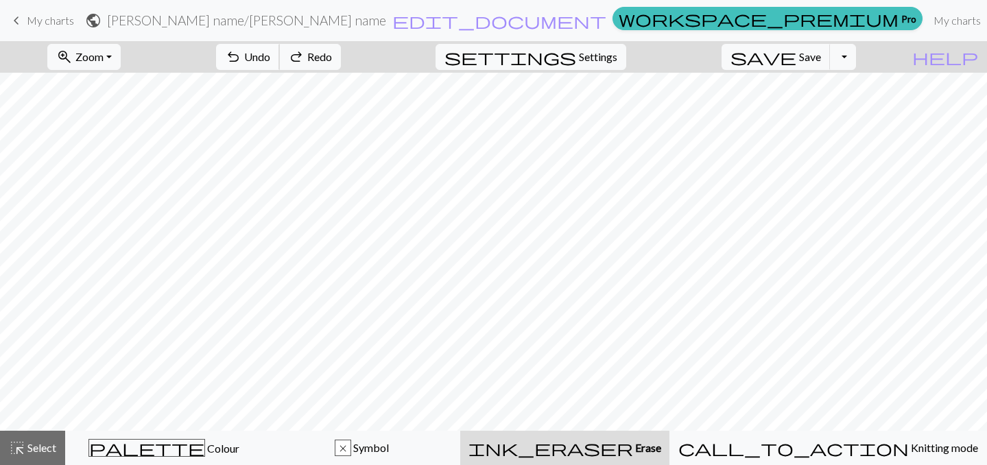
click at [270, 53] on span "Undo" at bounding box center [257, 56] width 26 height 13
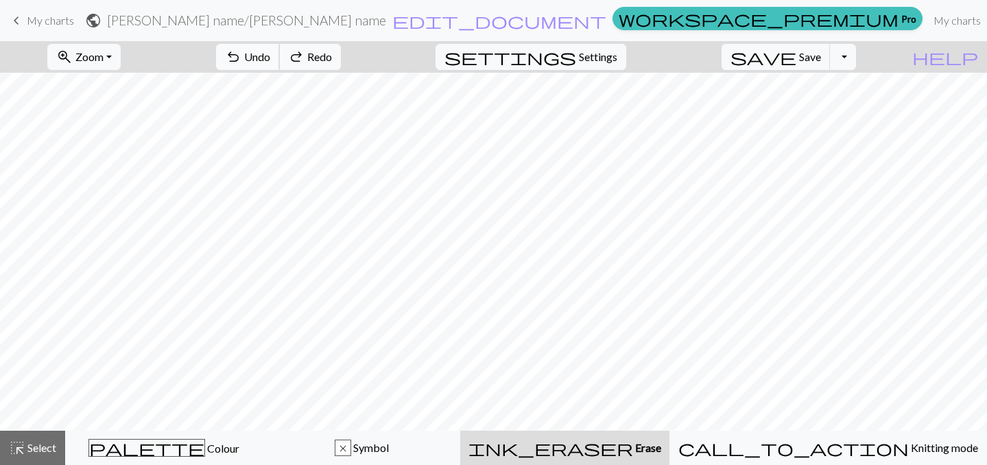
click at [270, 53] on span "Undo" at bounding box center [257, 56] width 26 height 13
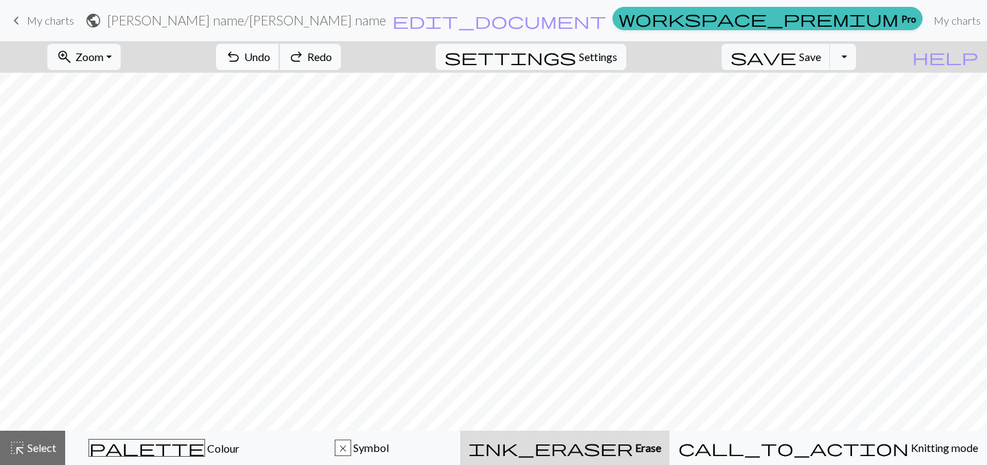
click at [270, 53] on span "Undo" at bounding box center [257, 56] width 26 height 13
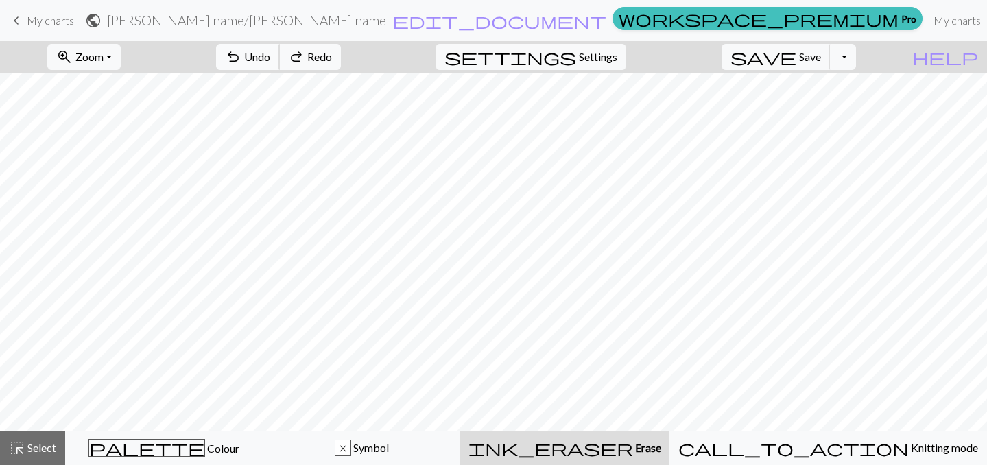
click at [270, 53] on span "Undo" at bounding box center [257, 56] width 26 height 13
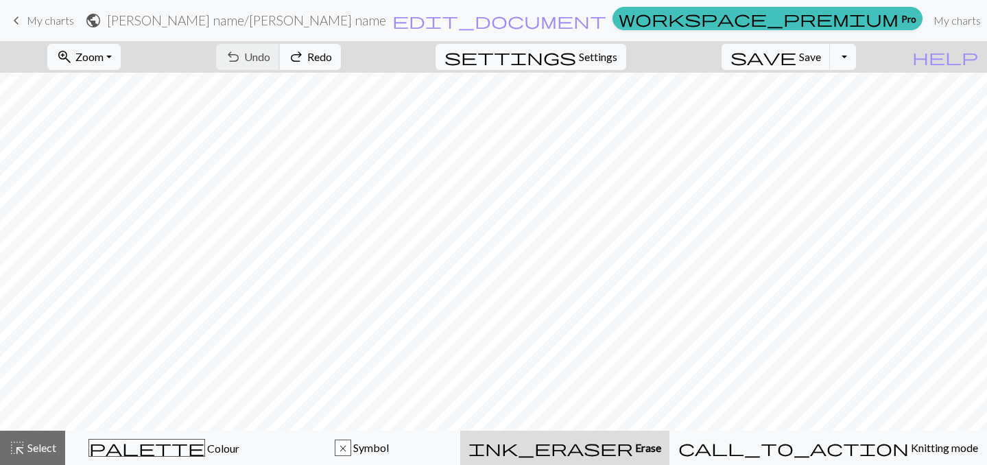
click at [331, 53] on div "undo Undo Undo redo Redo Redo" at bounding box center [278, 57] width 145 height 32
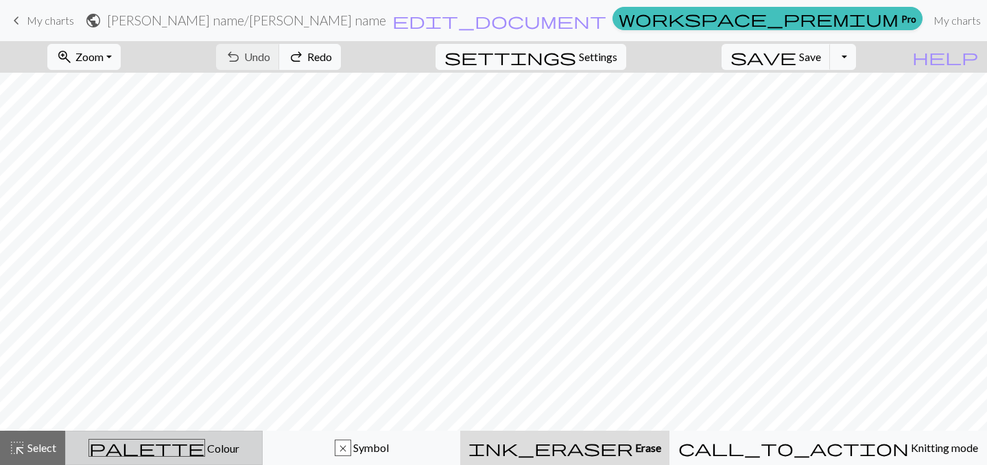
click at [148, 454] on div "palette Colour Colour" at bounding box center [164, 448] width 180 height 18
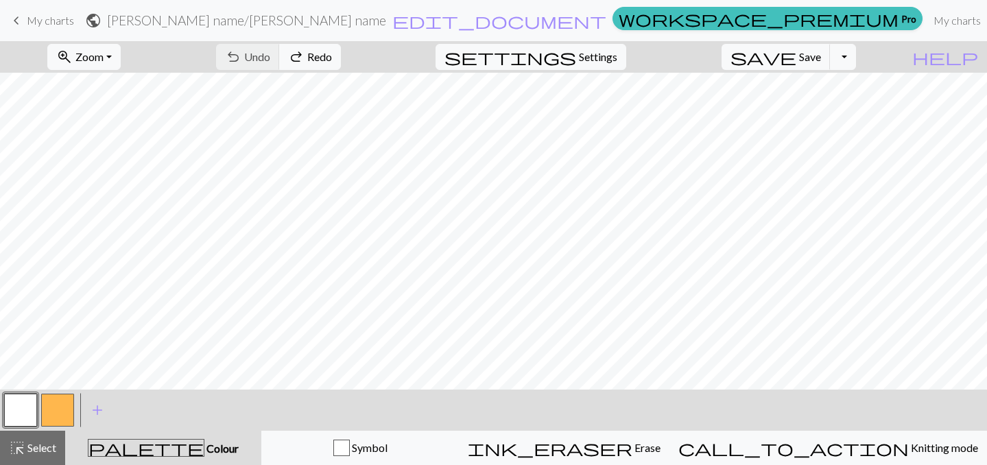
click at [56, 399] on button "button" at bounding box center [57, 410] width 33 height 33
click at [56, 416] on button "button" at bounding box center [57, 410] width 33 height 33
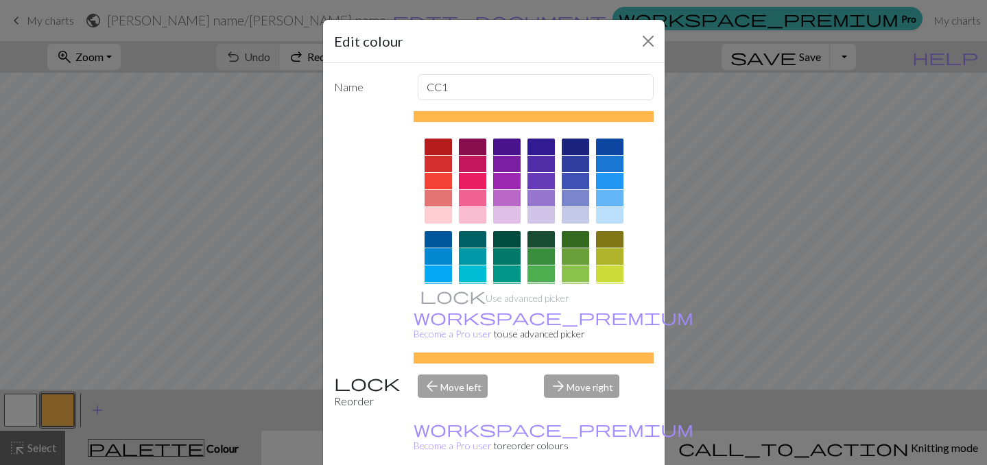
click at [564, 239] on div at bounding box center [575, 239] width 27 height 16
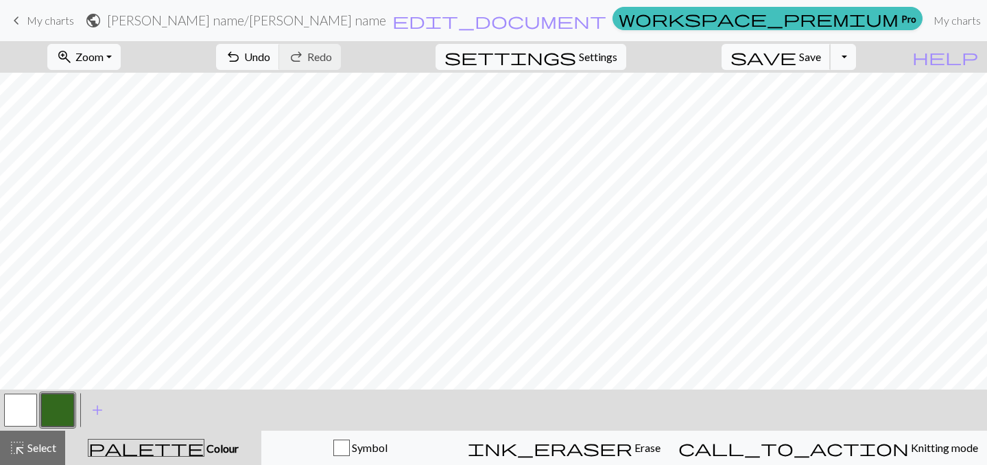
click at [798, 60] on button "save Save Save" at bounding box center [776, 57] width 109 height 26
click at [856, 58] on button "Toggle Dropdown" at bounding box center [843, 57] width 26 height 26
click at [826, 117] on button "save_alt Download" at bounding box center [742, 109] width 226 height 22
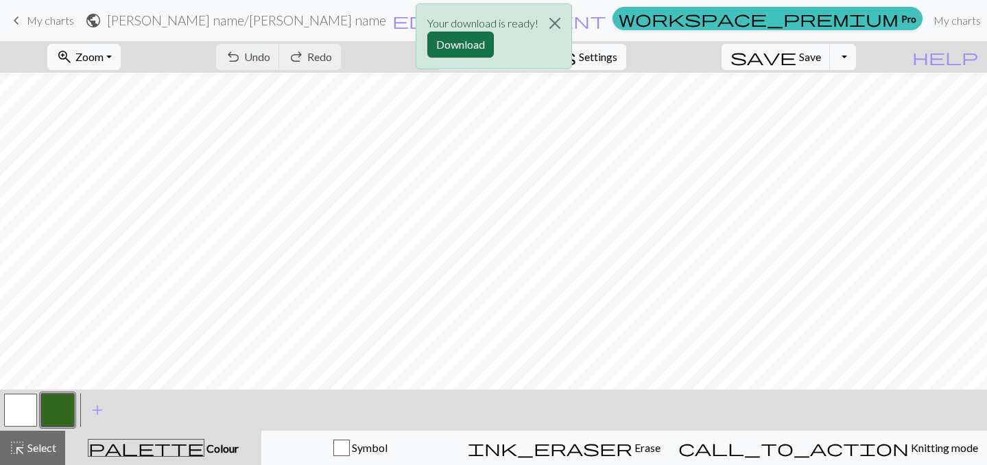
click at [448, 49] on button "Download" at bounding box center [461, 45] width 67 height 26
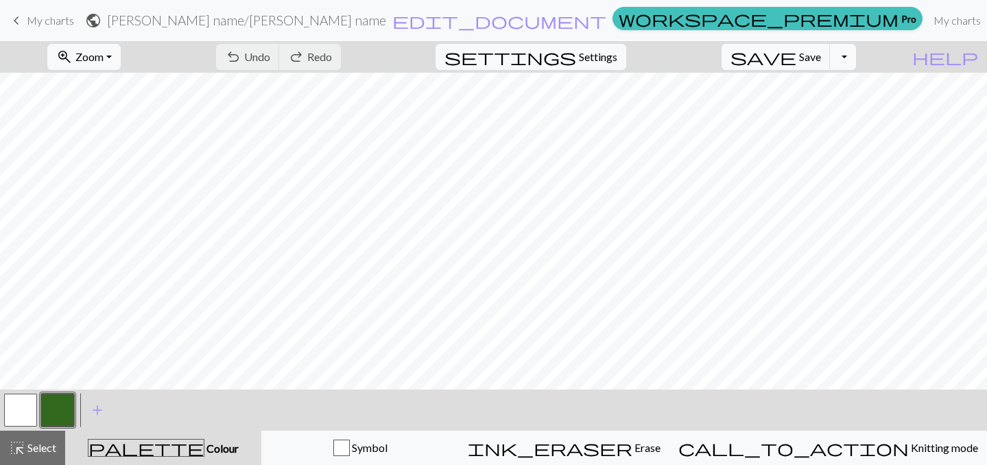
click at [56, 25] on span "My charts" at bounding box center [50, 20] width 47 height 13
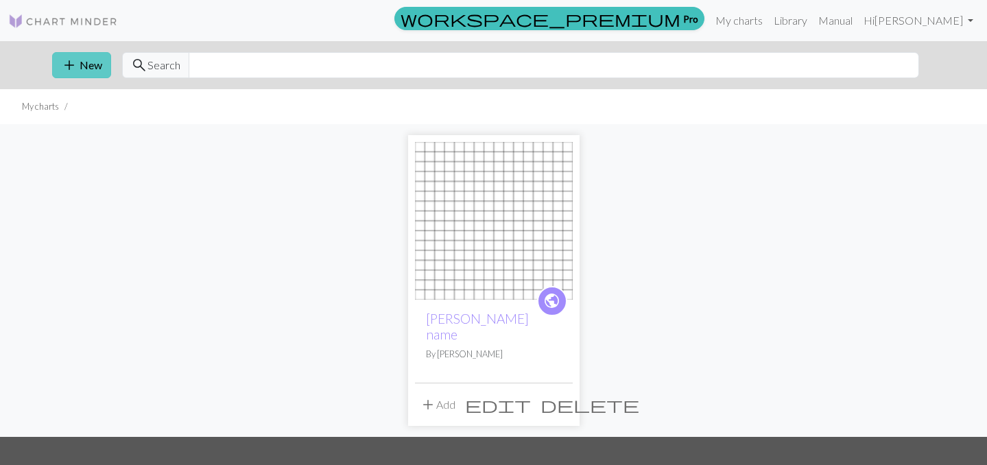
click at [88, 73] on button "add New" at bounding box center [81, 65] width 59 height 26
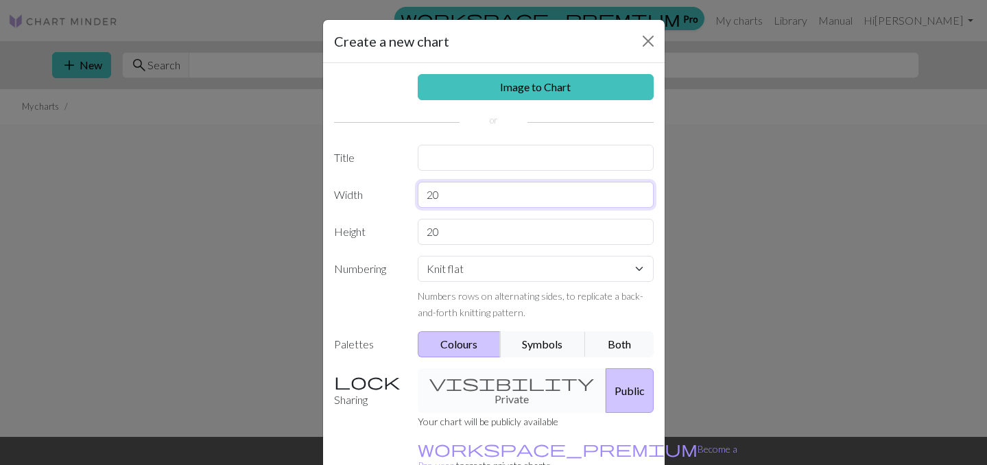
drag, startPoint x: 449, startPoint y: 202, endPoint x: 408, endPoint y: 202, distance: 41.2
click at [408, 202] on div "Width 20" at bounding box center [494, 195] width 336 height 26
type input "60"
drag, startPoint x: 452, startPoint y: 224, endPoint x: 404, endPoint y: 224, distance: 48.0
click at [404, 224] on div "Height 20" at bounding box center [494, 232] width 336 height 26
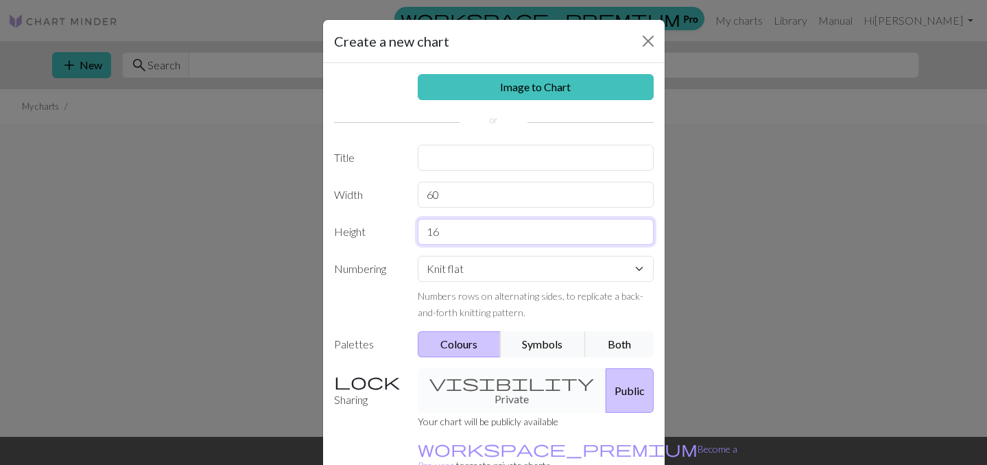
type input "16"
click at [510, 155] on input "text" at bounding box center [536, 158] width 236 height 26
type input "Theo Name"
click at [606, 379] on button "Public" at bounding box center [630, 391] width 48 height 45
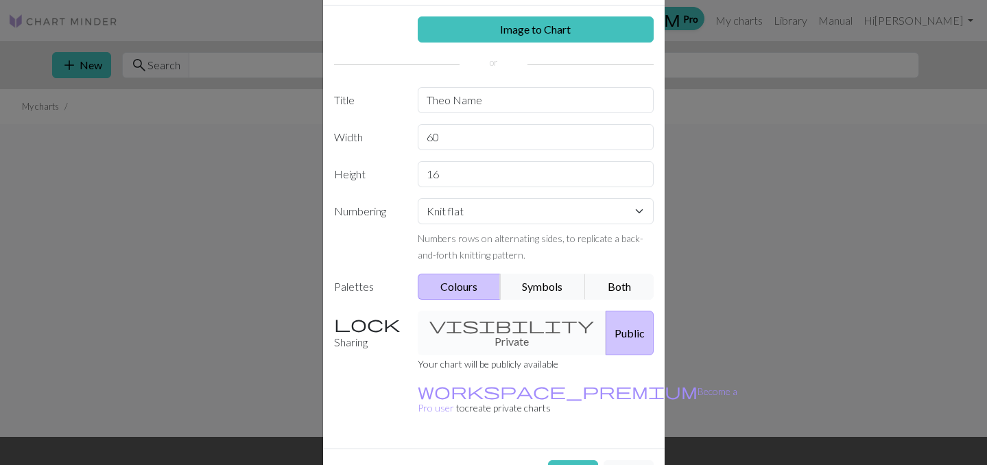
scroll to position [76, 0]
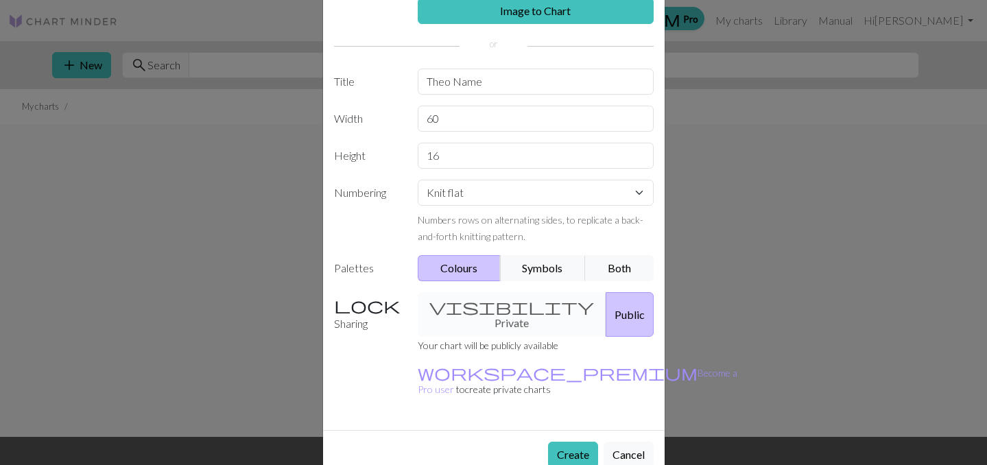
click at [565, 442] on button "Create" at bounding box center [573, 455] width 50 height 26
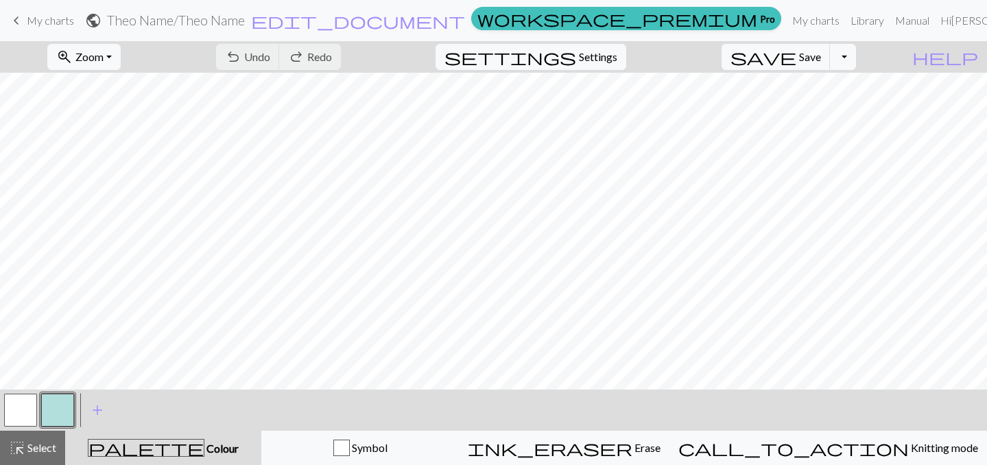
click at [51, 410] on button "button" at bounding box center [57, 410] width 33 height 33
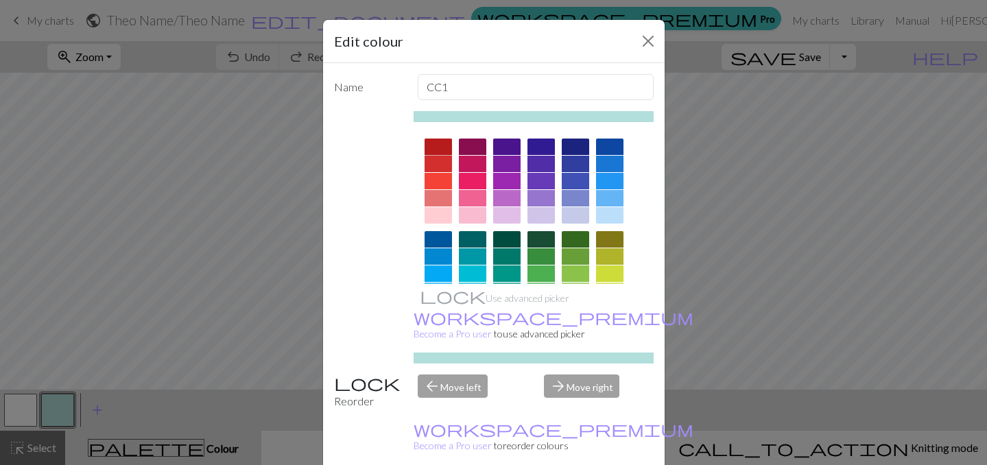
click at [440, 141] on div at bounding box center [438, 147] width 27 height 16
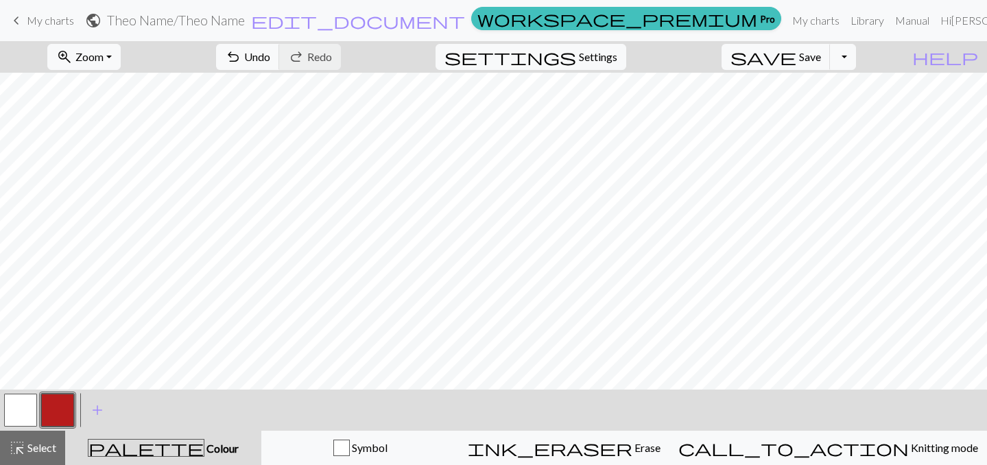
click at [23, 411] on button "button" at bounding box center [20, 410] width 33 height 33
click at [19, 414] on button "button" at bounding box center [20, 410] width 33 height 33
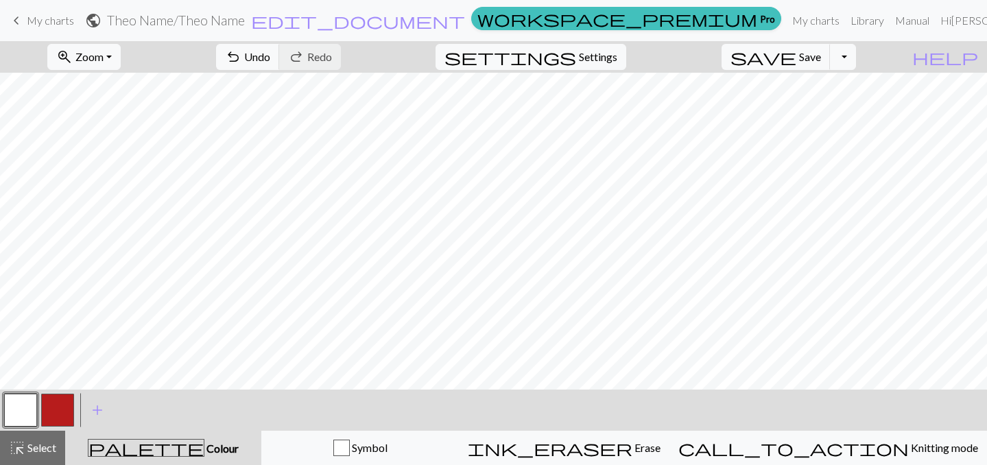
click at [60, 413] on button "button" at bounding box center [57, 410] width 33 height 33
click at [20, 406] on button "button" at bounding box center [20, 410] width 33 height 33
click at [61, 408] on button "button" at bounding box center [57, 410] width 33 height 33
click at [821, 51] on span "Save" at bounding box center [810, 56] width 22 height 13
click at [856, 60] on button "Toggle Dropdown" at bounding box center [843, 57] width 26 height 26
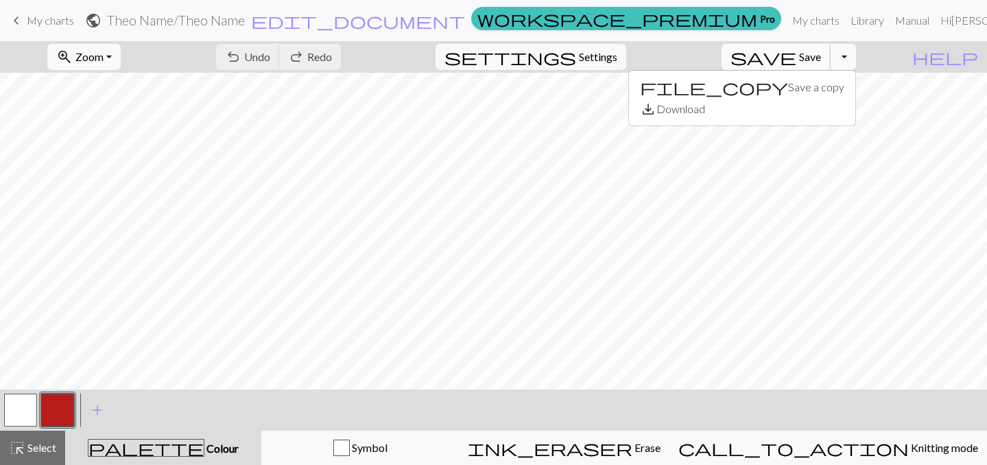
click at [821, 60] on span "Save" at bounding box center [810, 56] width 22 height 13
click at [797, 58] on span "save" at bounding box center [764, 56] width 66 height 19
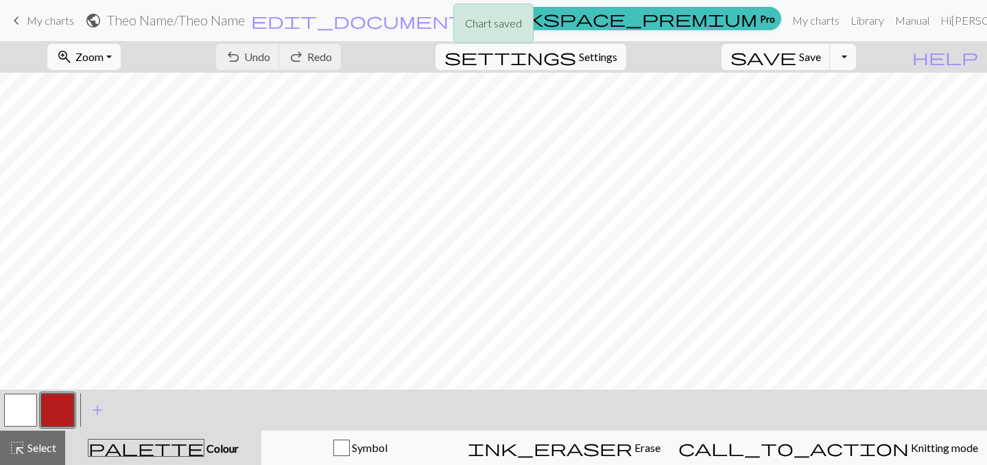
click at [867, 60] on div "Chart saved Chart saved" at bounding box center [493, 54] width 987 height 108
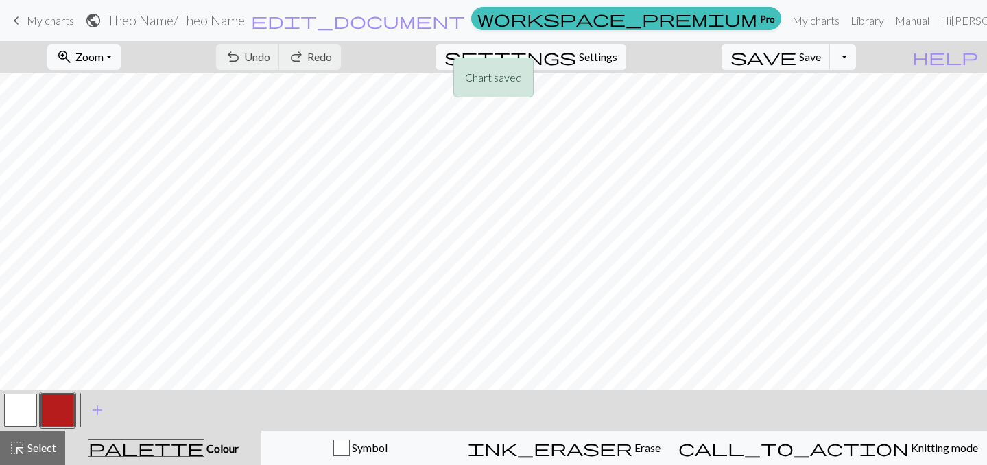
click at [863, 64] on div "Chart saved Chart saved" at bounding box center [493, 54] width 987 height 108
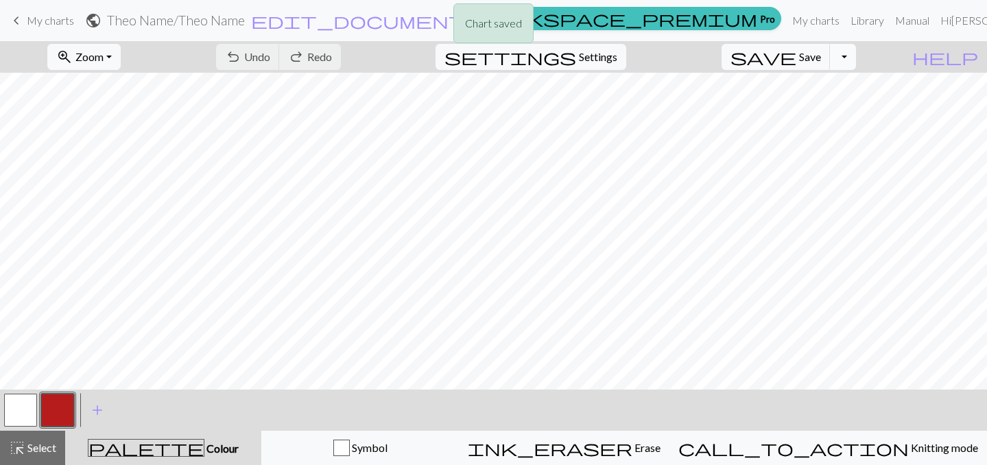
click at [856, 57] on button "Toggle Dropdown" at bounding box center [843, 57] width 26 height 26
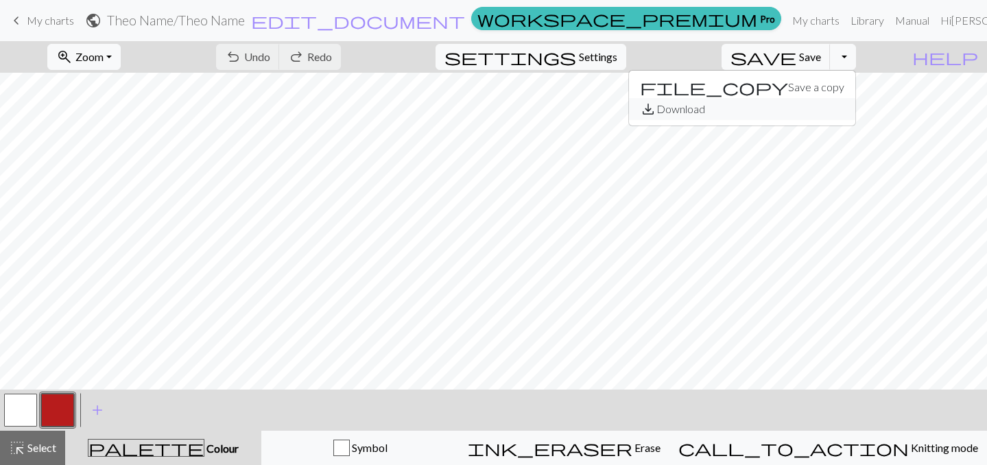
click at [831, 104] on button "save_alt Download" at bounding box center [742, 109] width 226 height 22
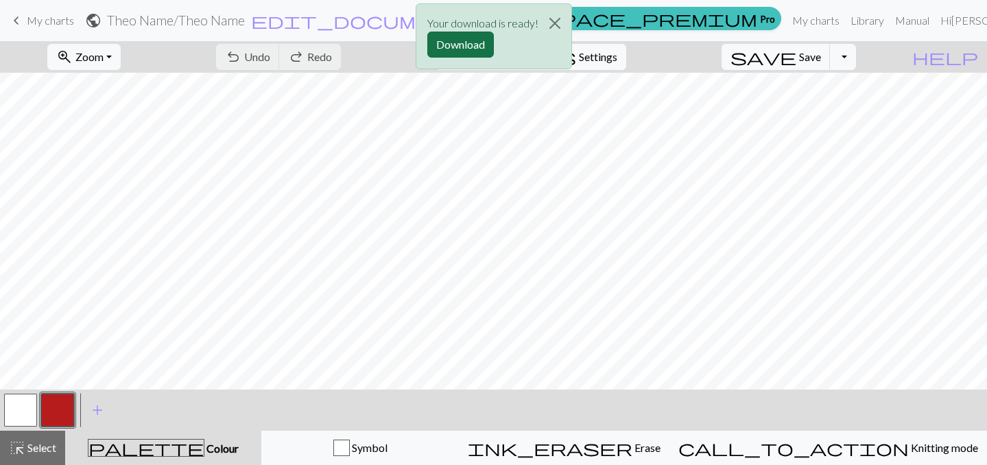
click at [470, 44] on button "Download" at bounding box center [461, 45] width 67 height 26
